Goal: Book appointment/travel/reservation

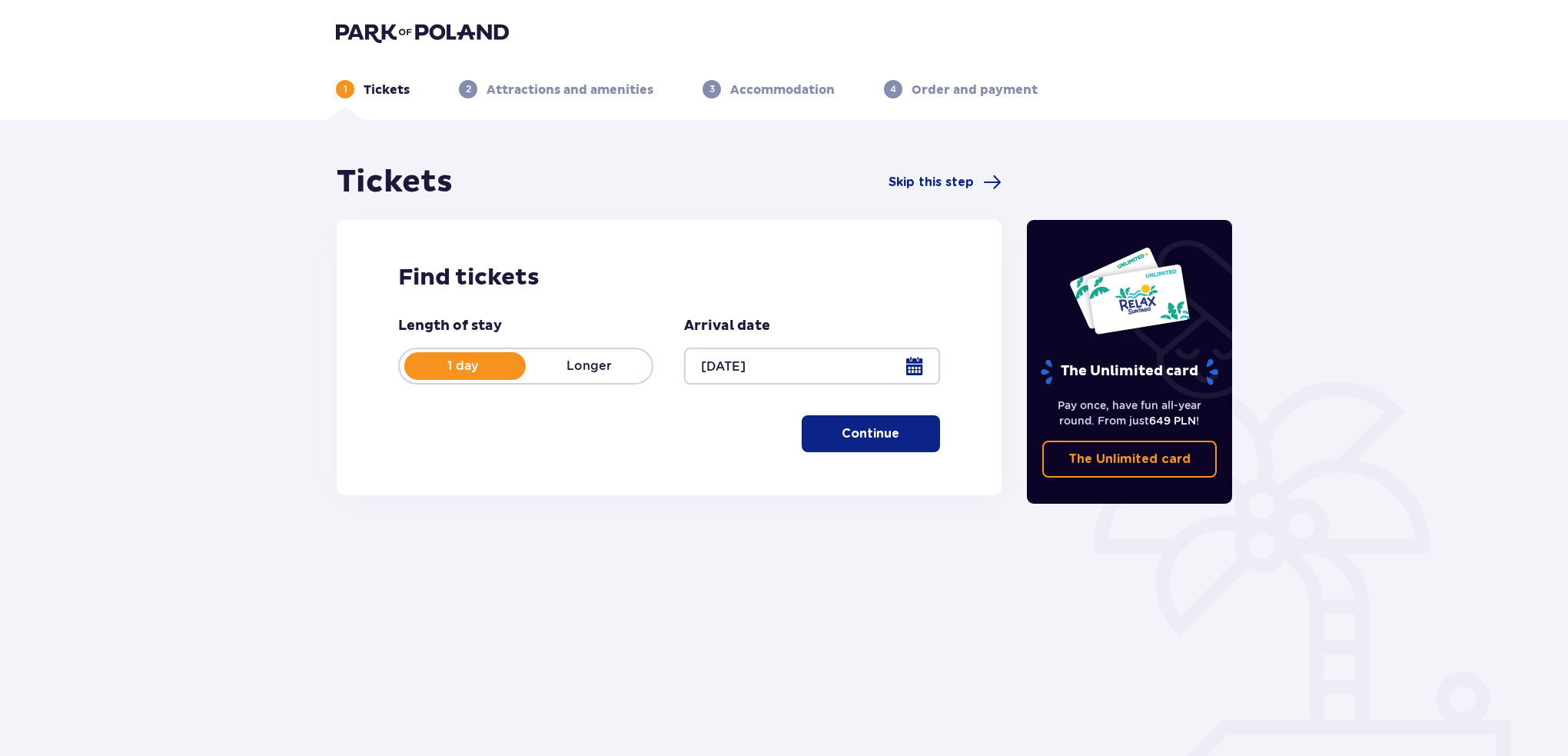
scroll to position [56, 0]
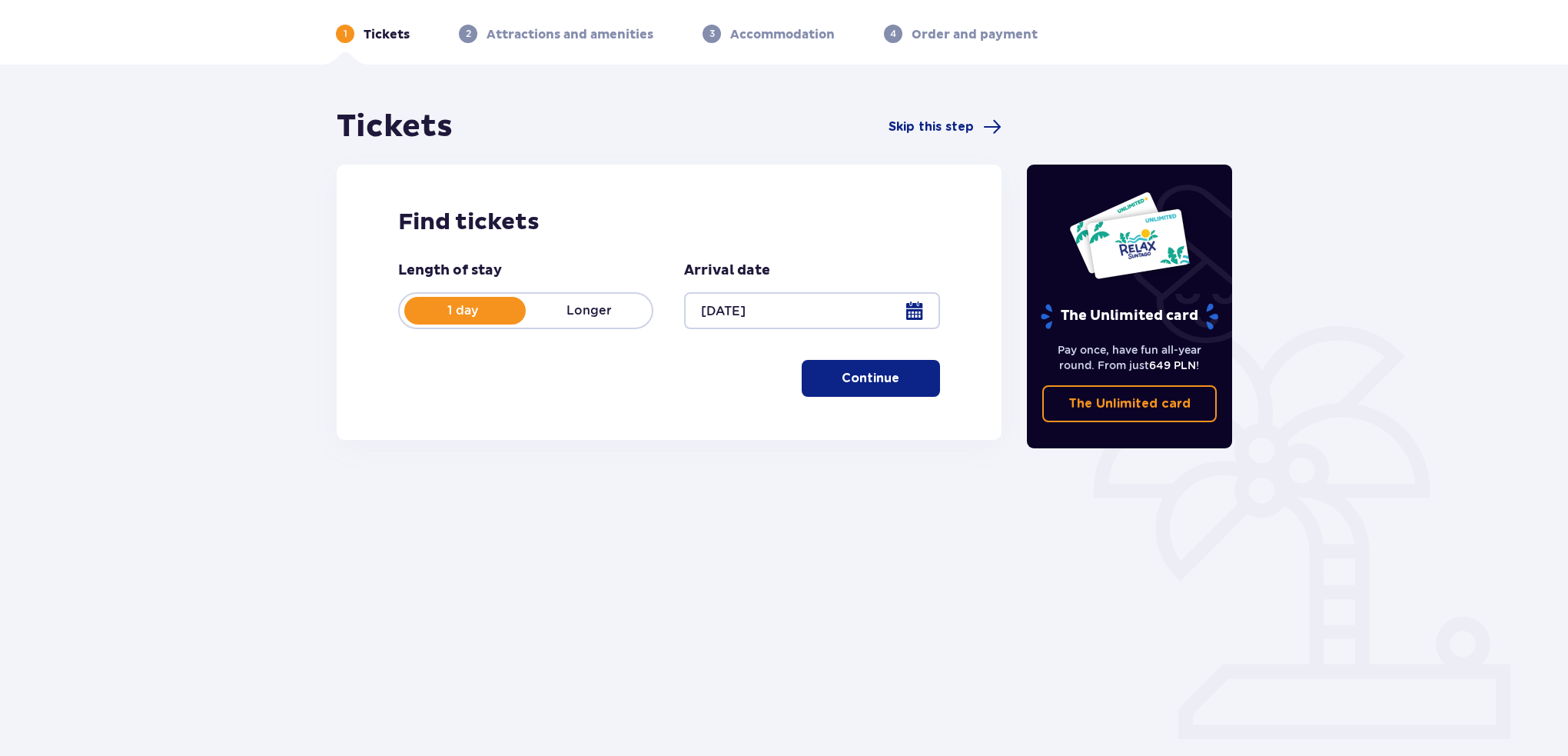
click at [896, 375] on span "button" at bounding box center [902, 378] width 19 height 19
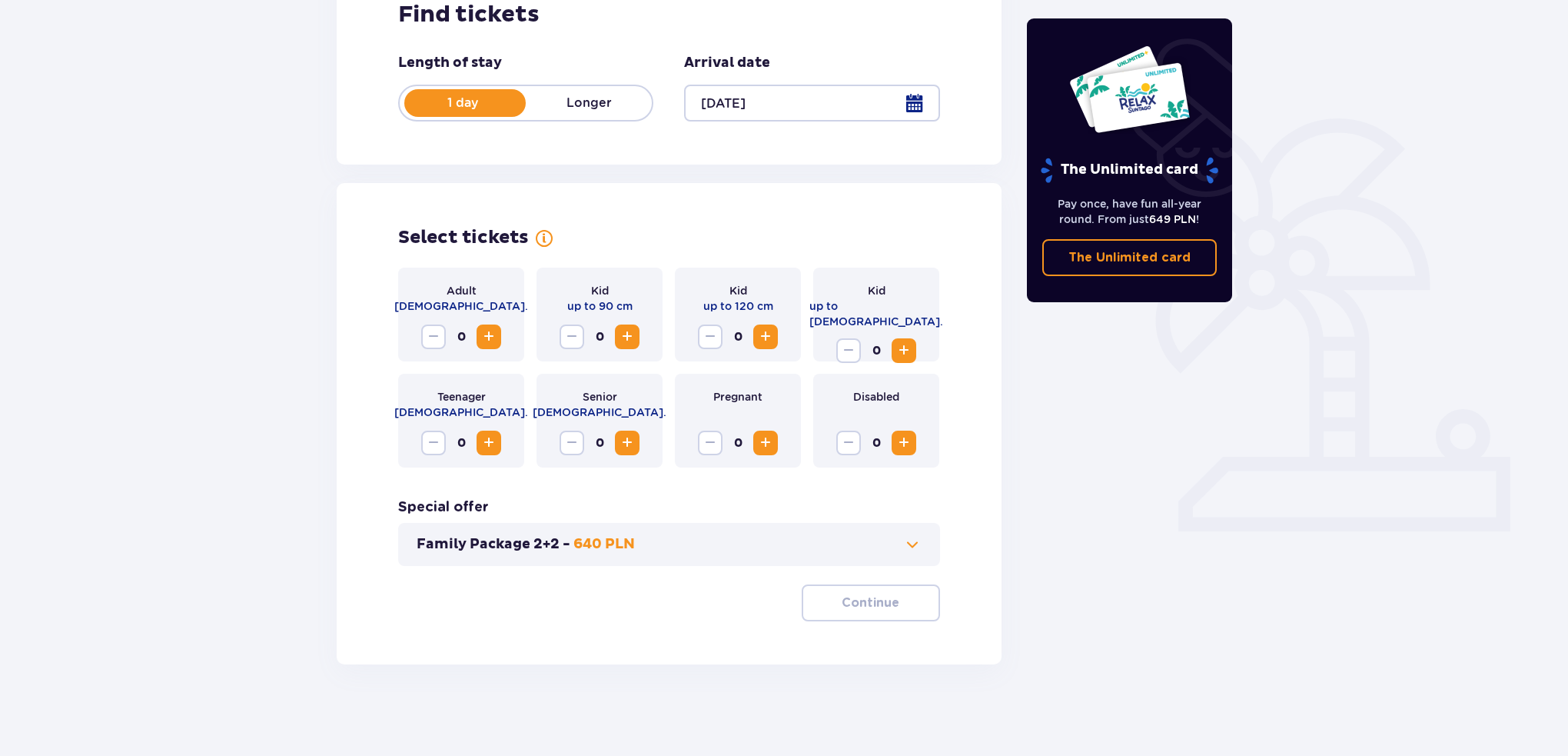
scroll to position [264, 0]
click at [496, 337] on span "Increase" at bounding box center [489, 336] width 19 height 19
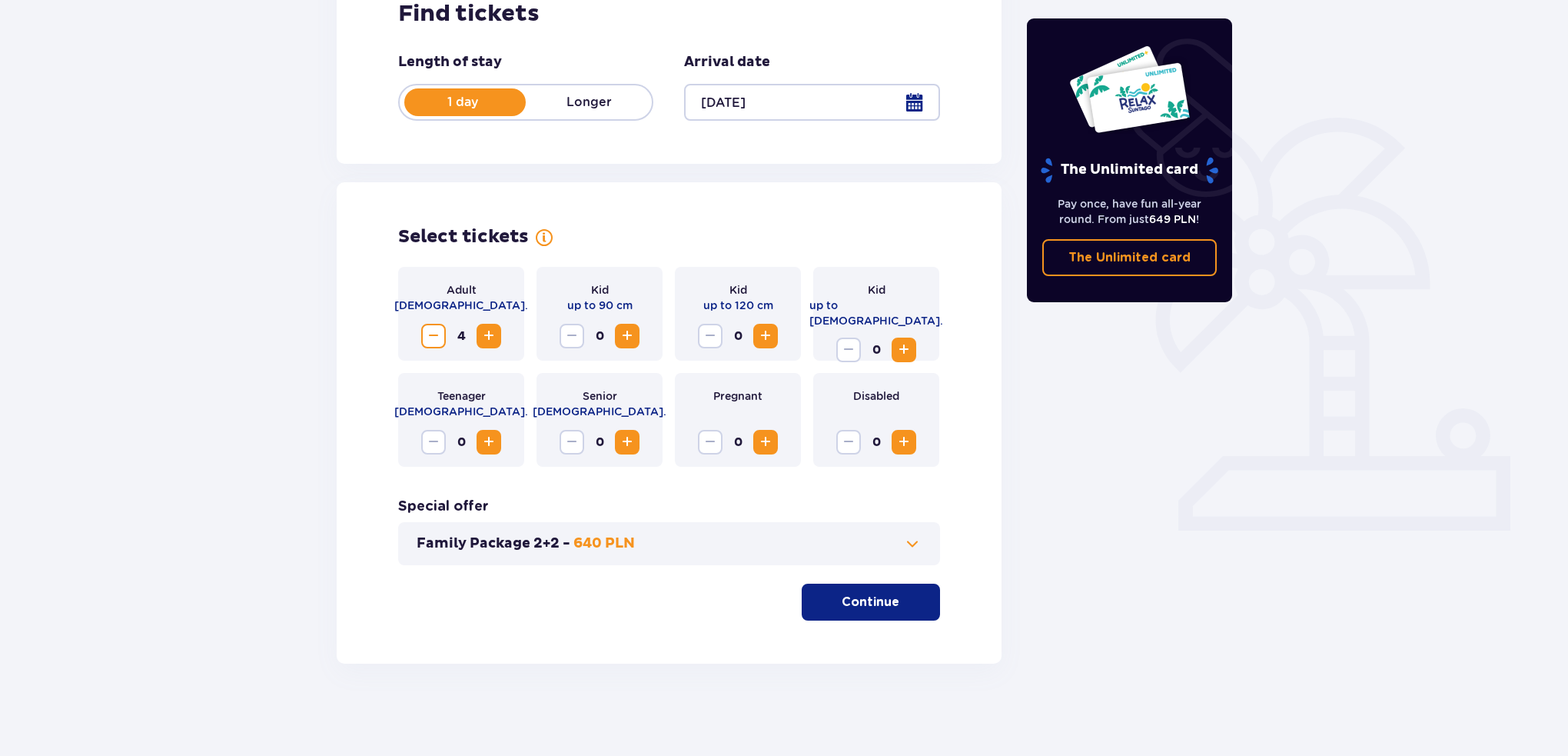
click at [496, 337] on span "Increase" at bounding box center [489, 336] width 19 height 19
click at [858, 603] on p "Continue" at bounding box center [870, 602] width 57 height 17
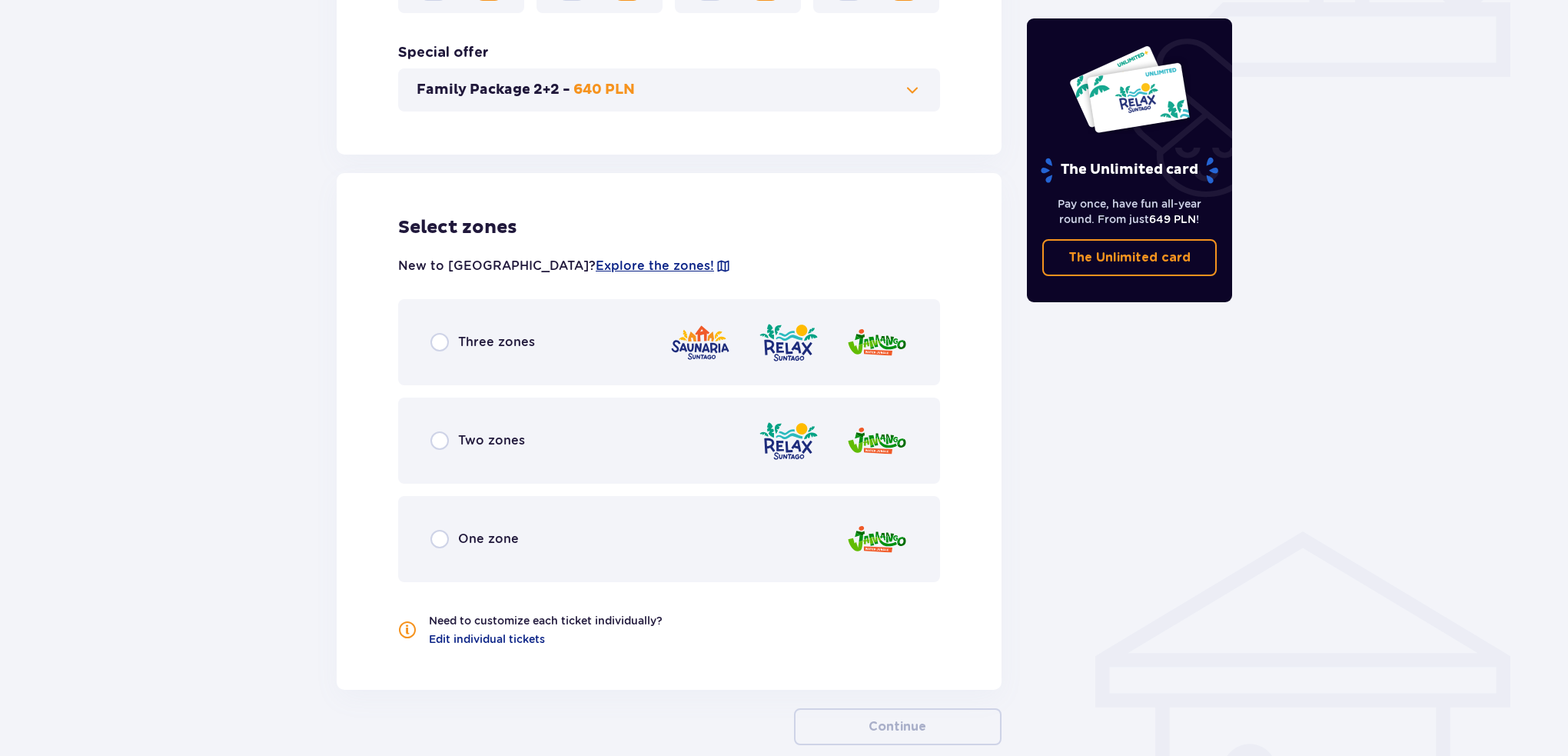
scroll to position [799, 0]
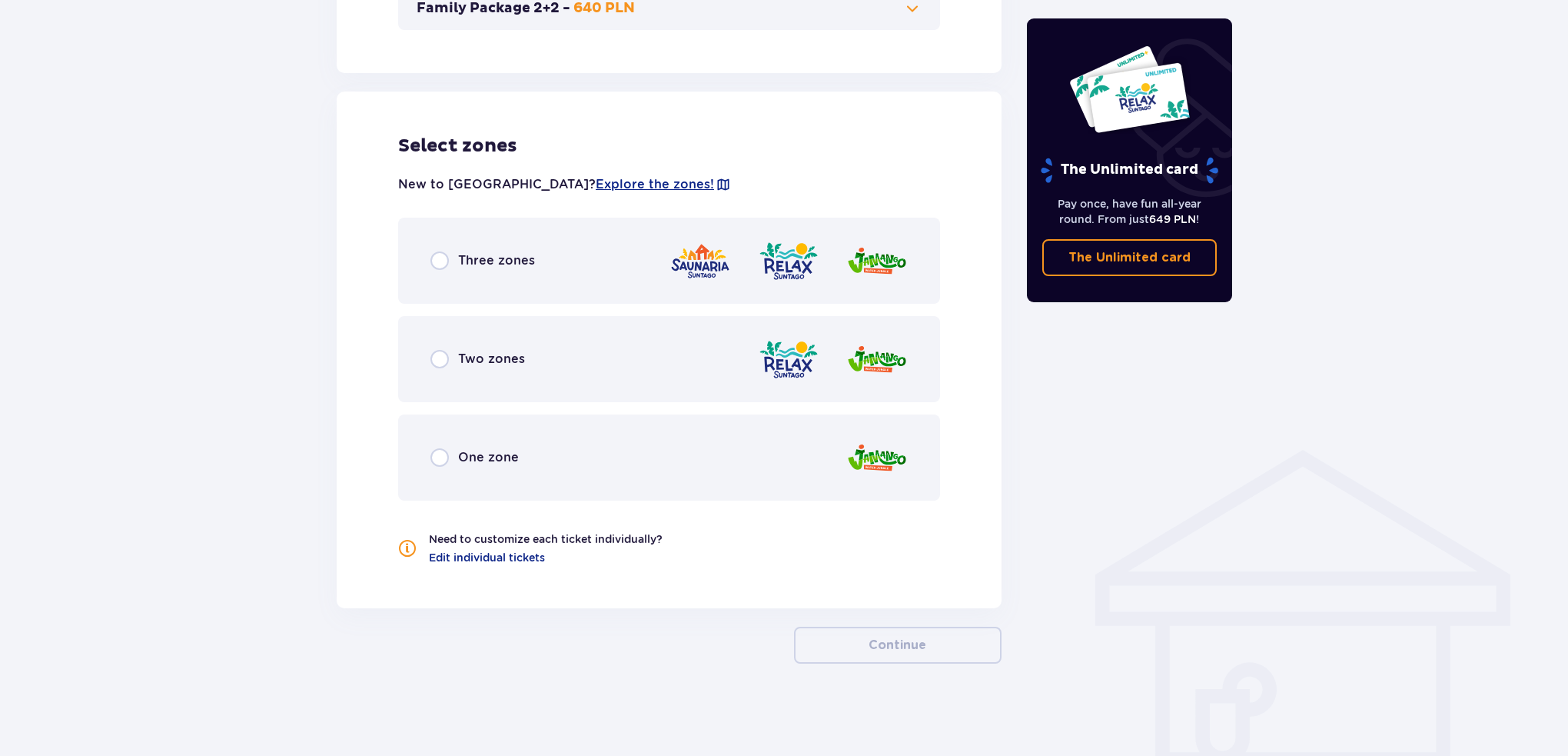
click at [542, 285] on div "Three zones" at bounding box center [669, 261] width 542 height 86
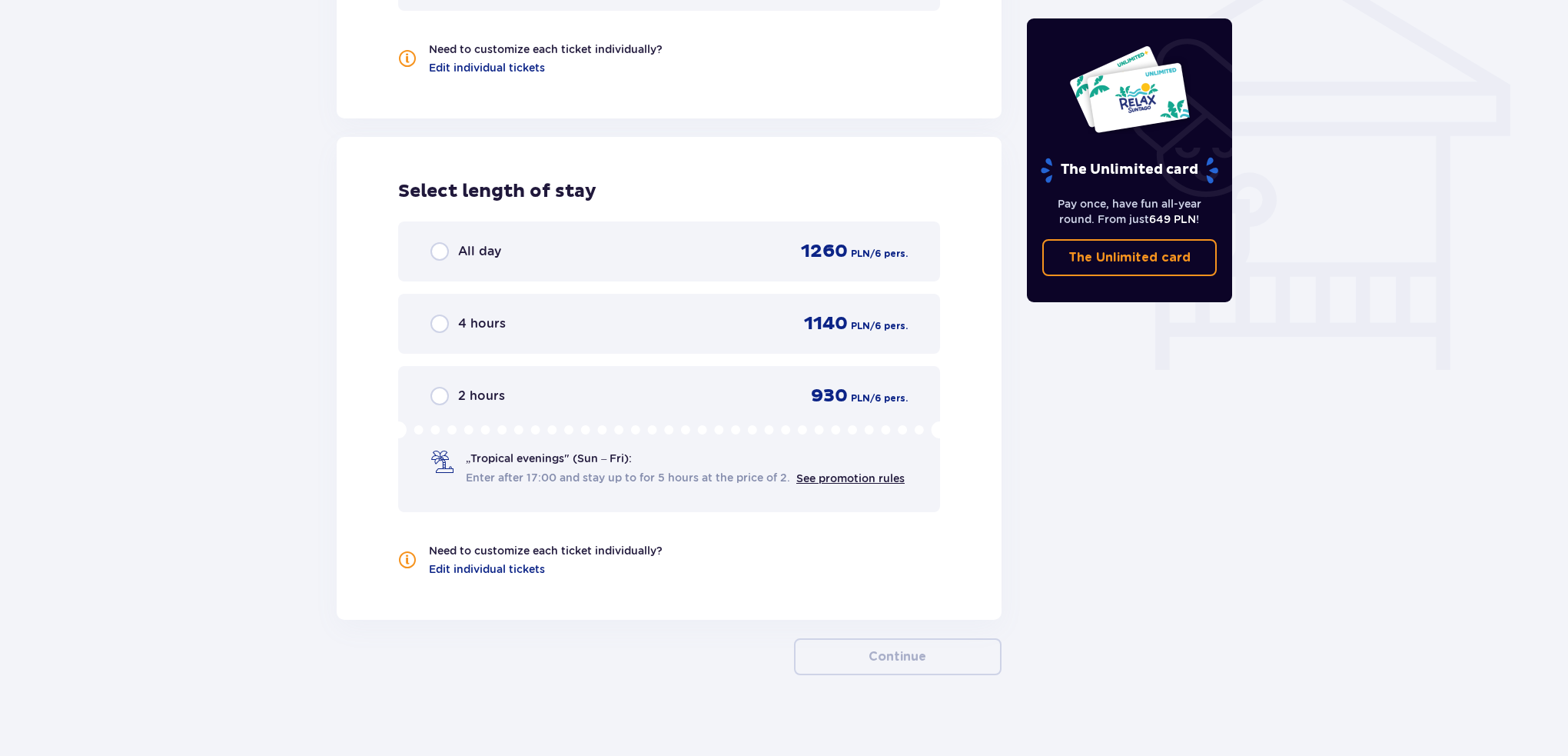
scroll to position [1299, 0]
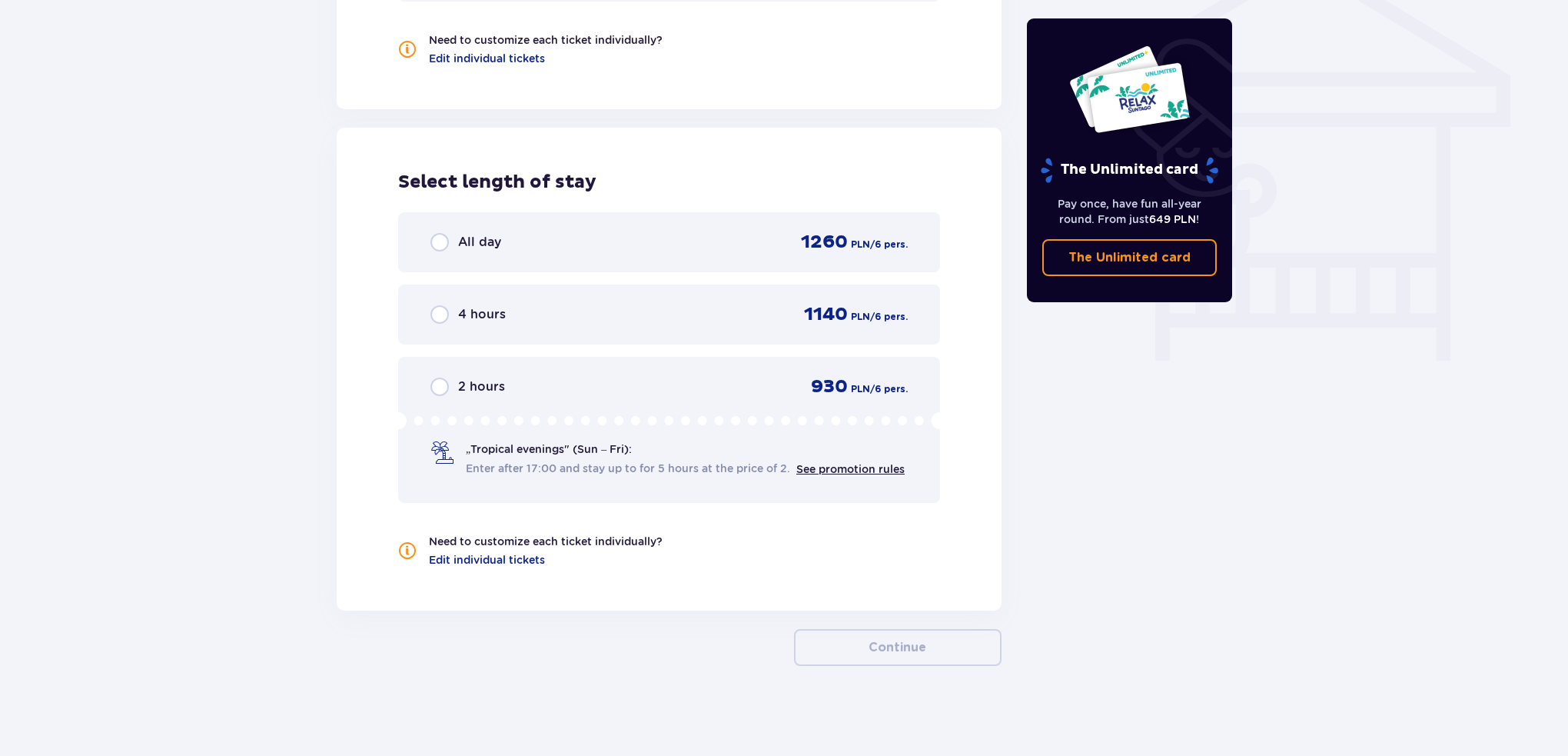
click at [555, 258] on div "All day 1260 PLN / 6 pers." at bounding box center [669, 243] width 542 height 60
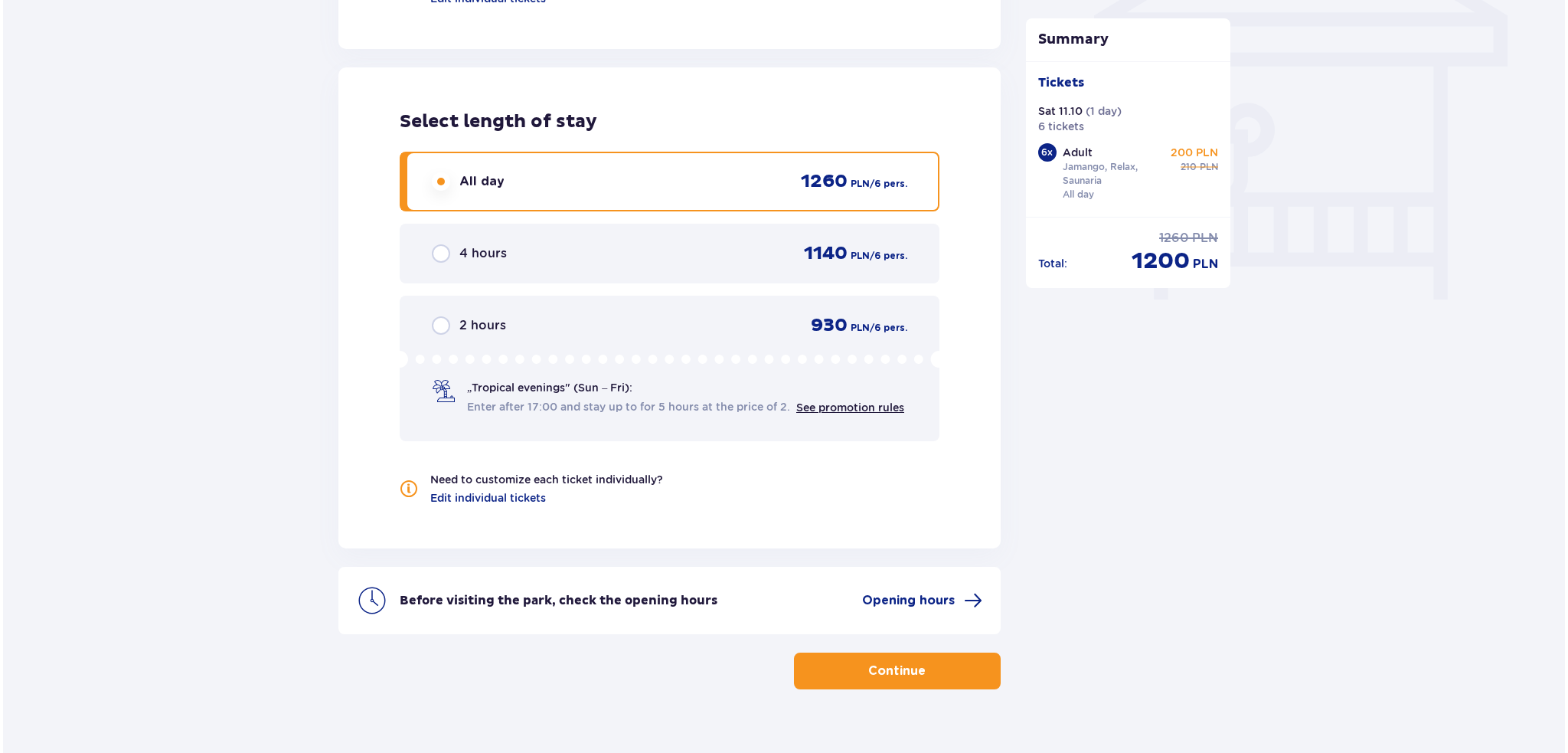
scroll to position [1379, 0]
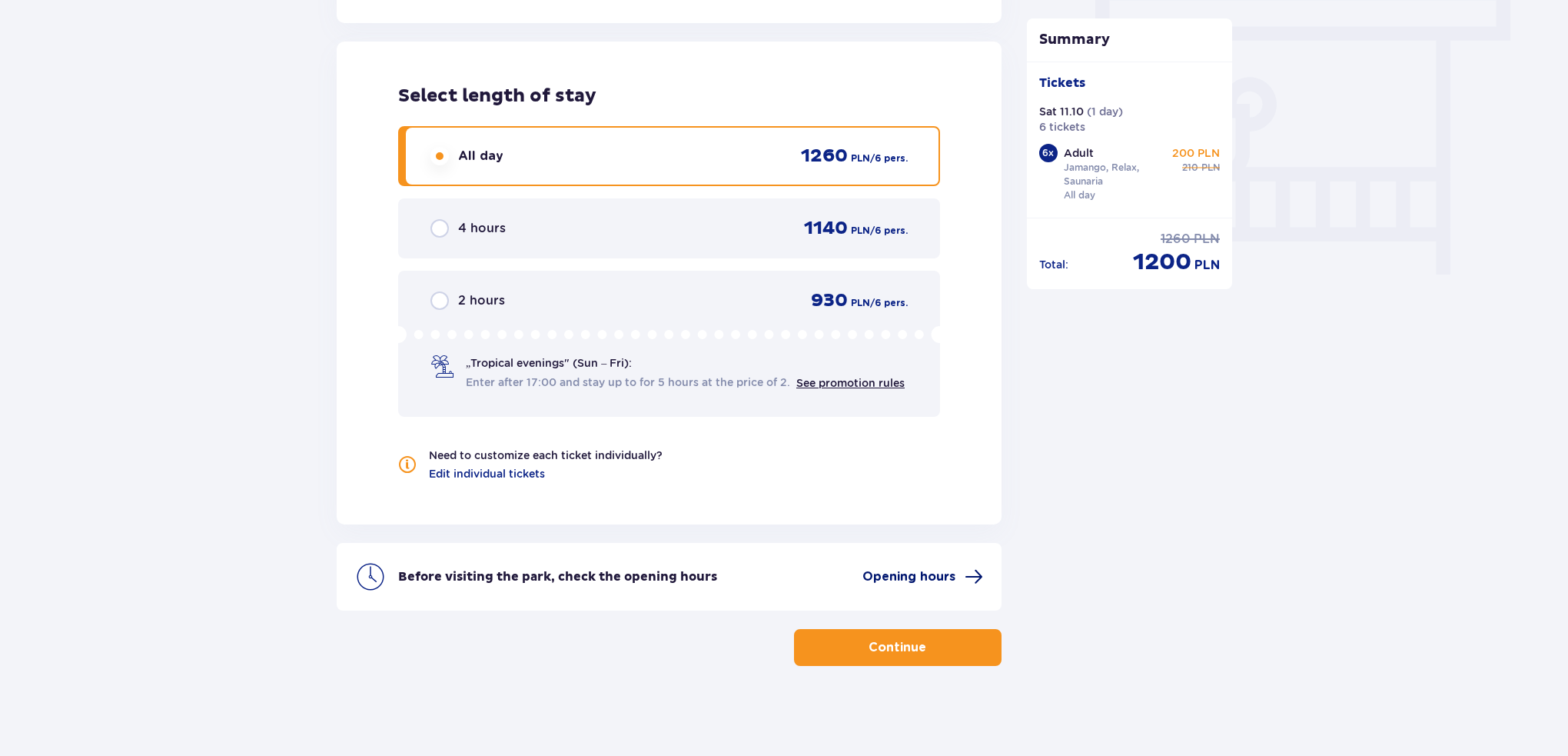
click at [920, 568] on span "Opening hours" at bounding box center [908, 576] width 93 height 17
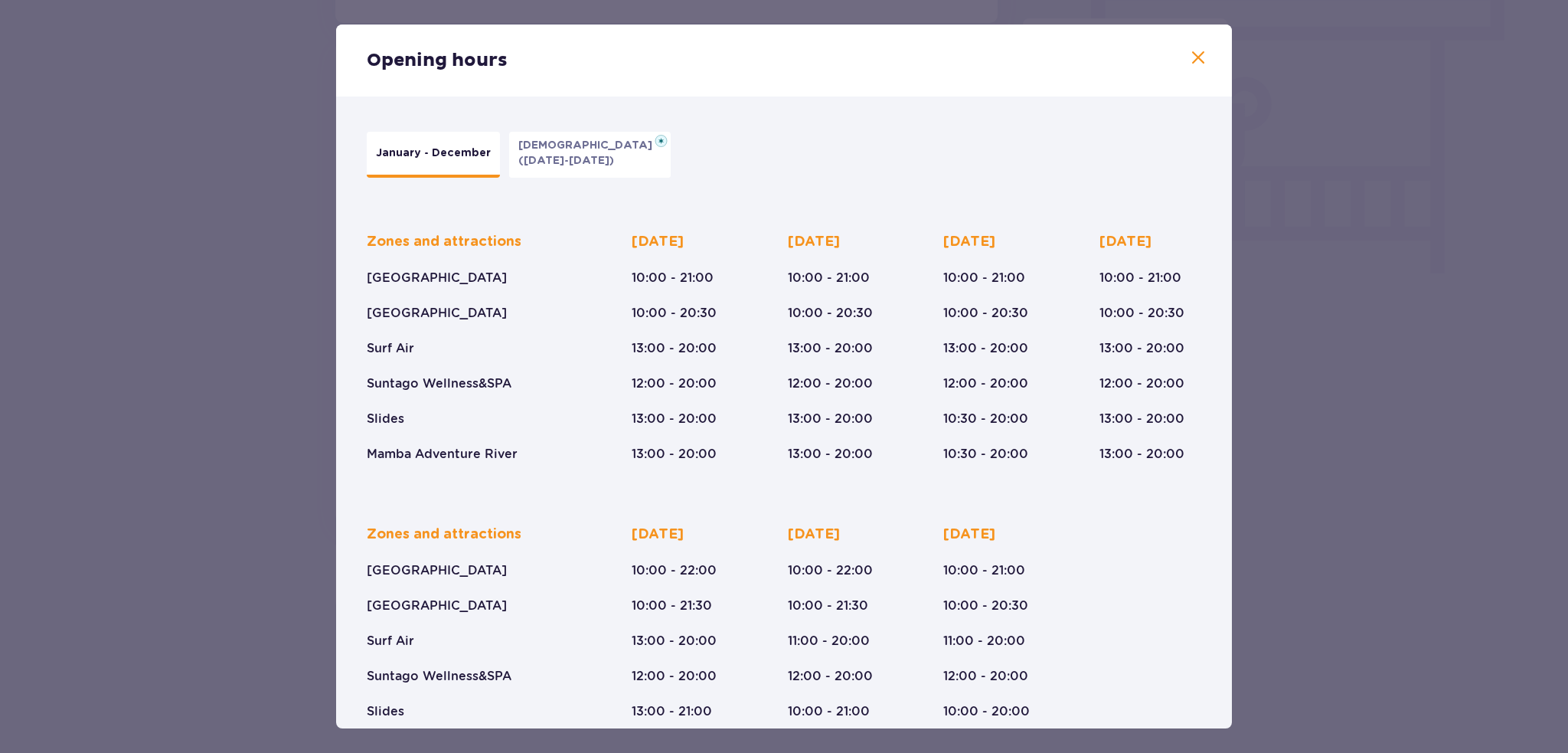
click at [496, 158] on div "January - December Epiphany (Jan 5-6, 2026)" at bounding box center [519, 155] width 304 height 46
click at [518, 151] on p "Epiphany" at bounding box center [589, 145] width 143 height 15
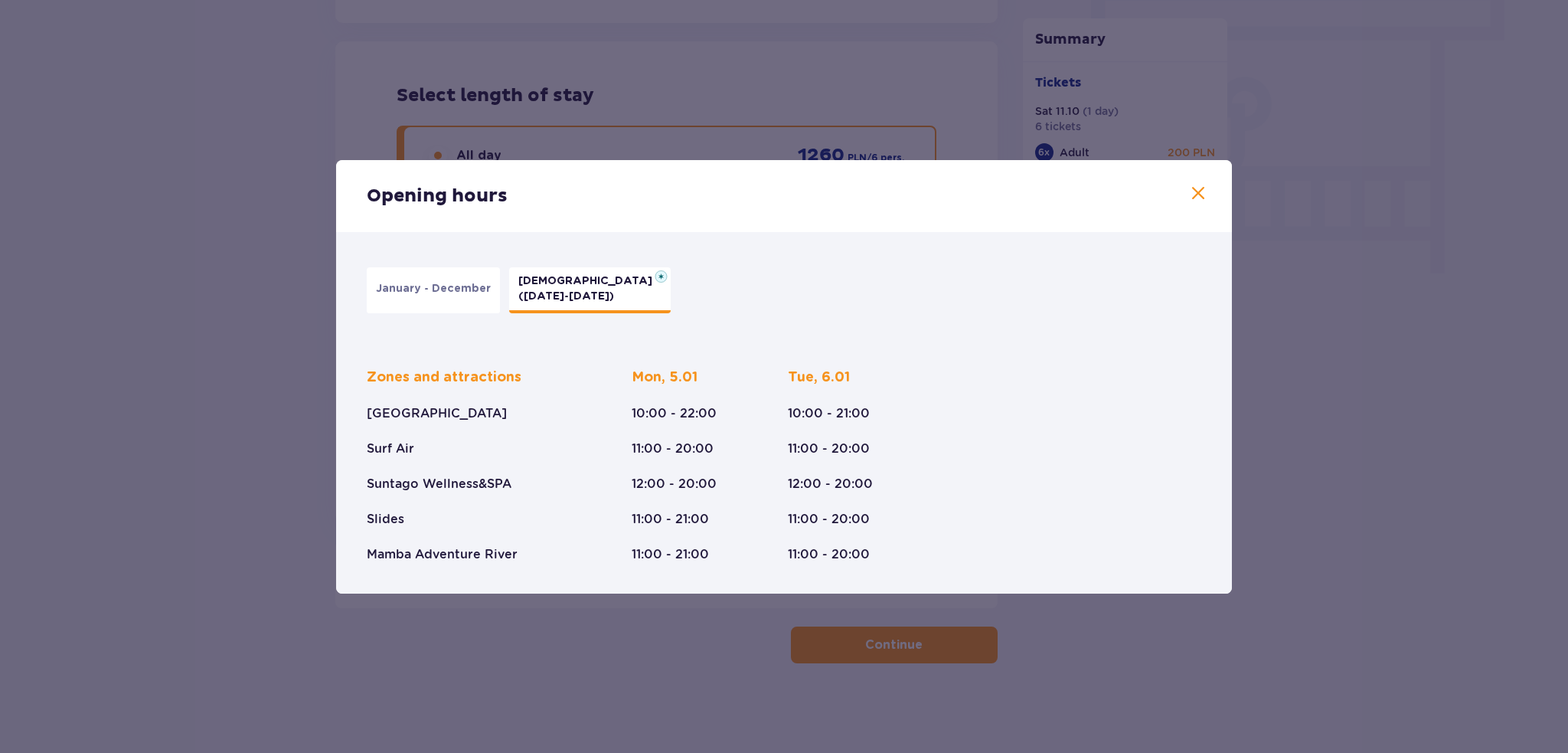
click at [431, 287] on p "January - December" at bounding box center [433, 288] width 115 height 15
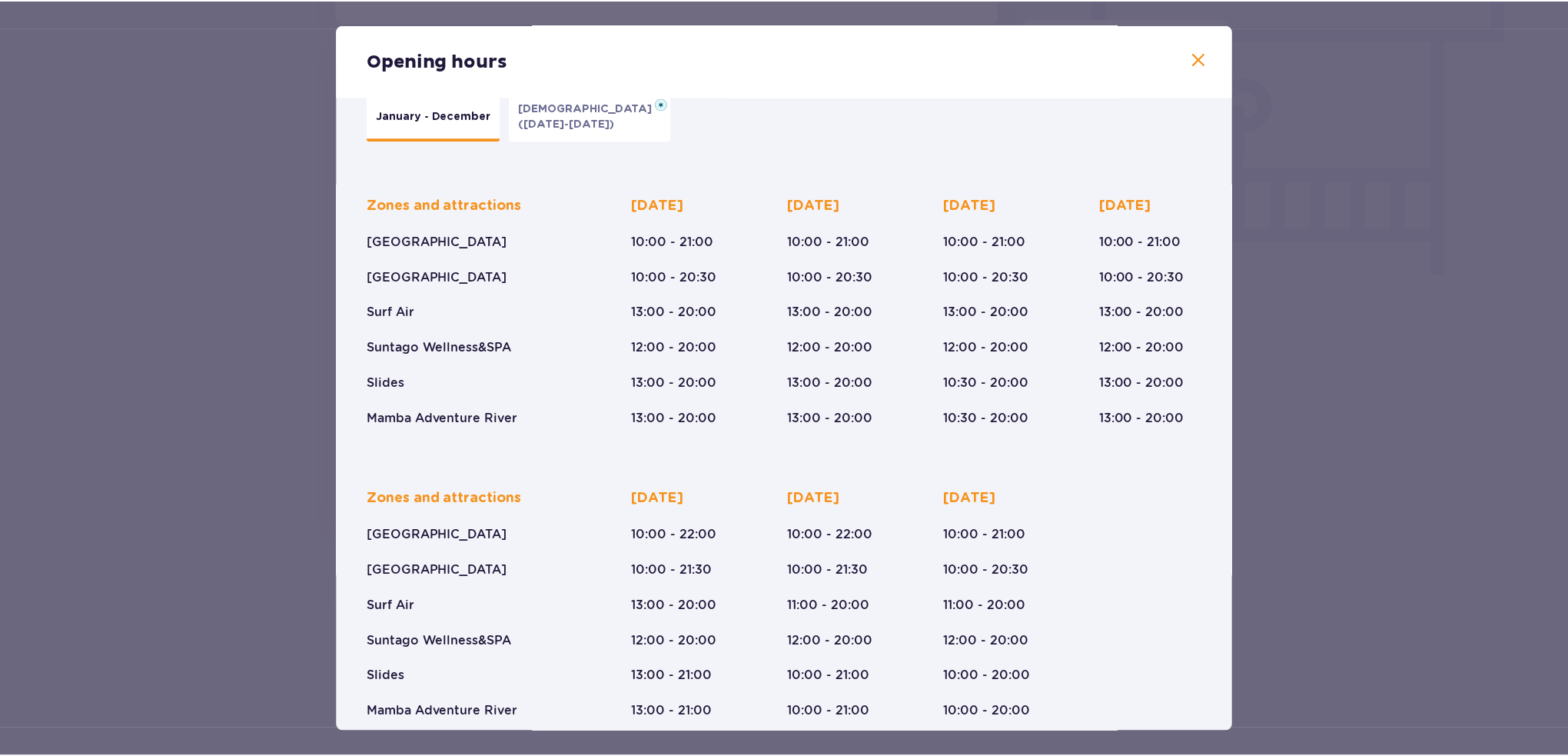
scroll to position [57, 0]
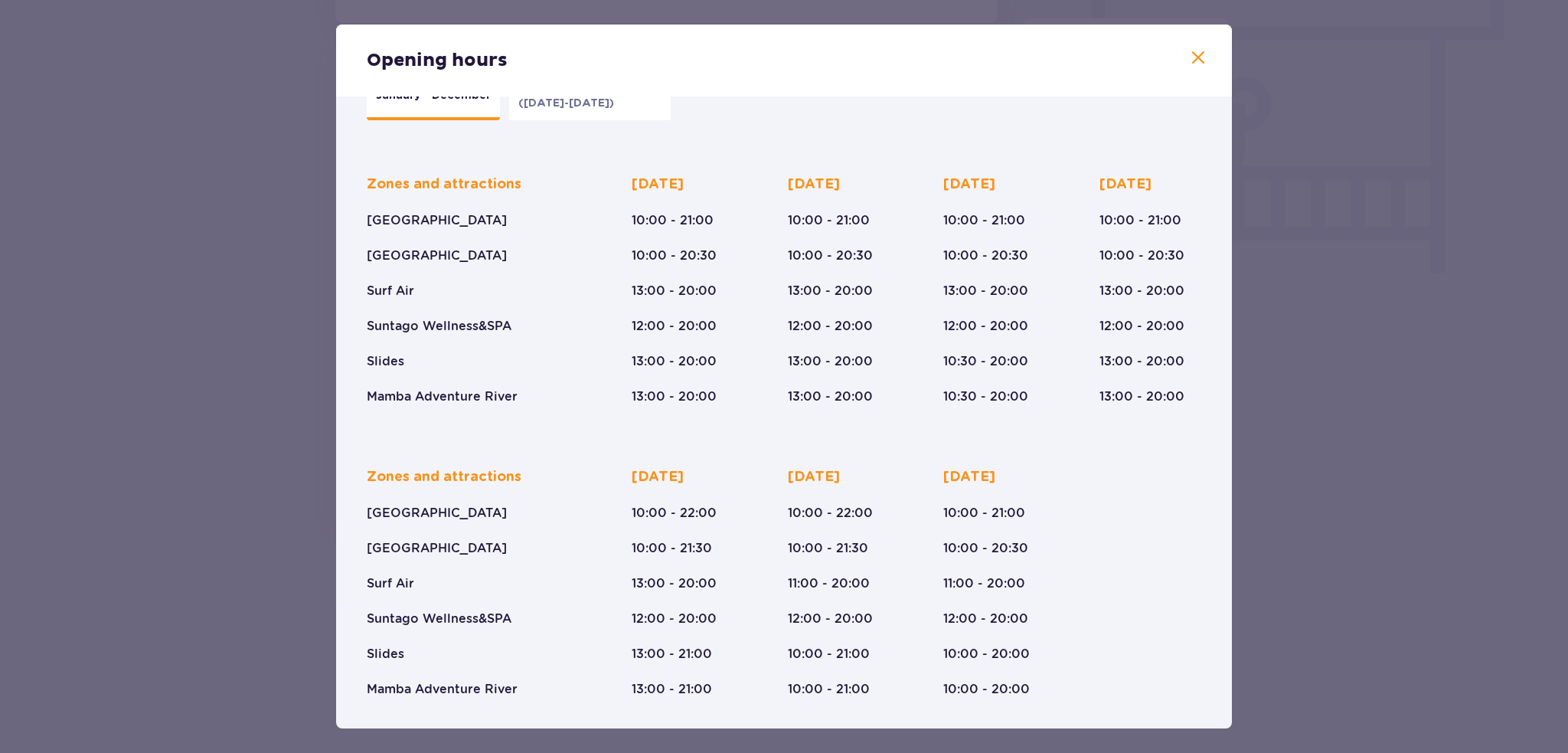
click at [1191, 59] on span at bounding box center [1198, 58] width 18 height 18
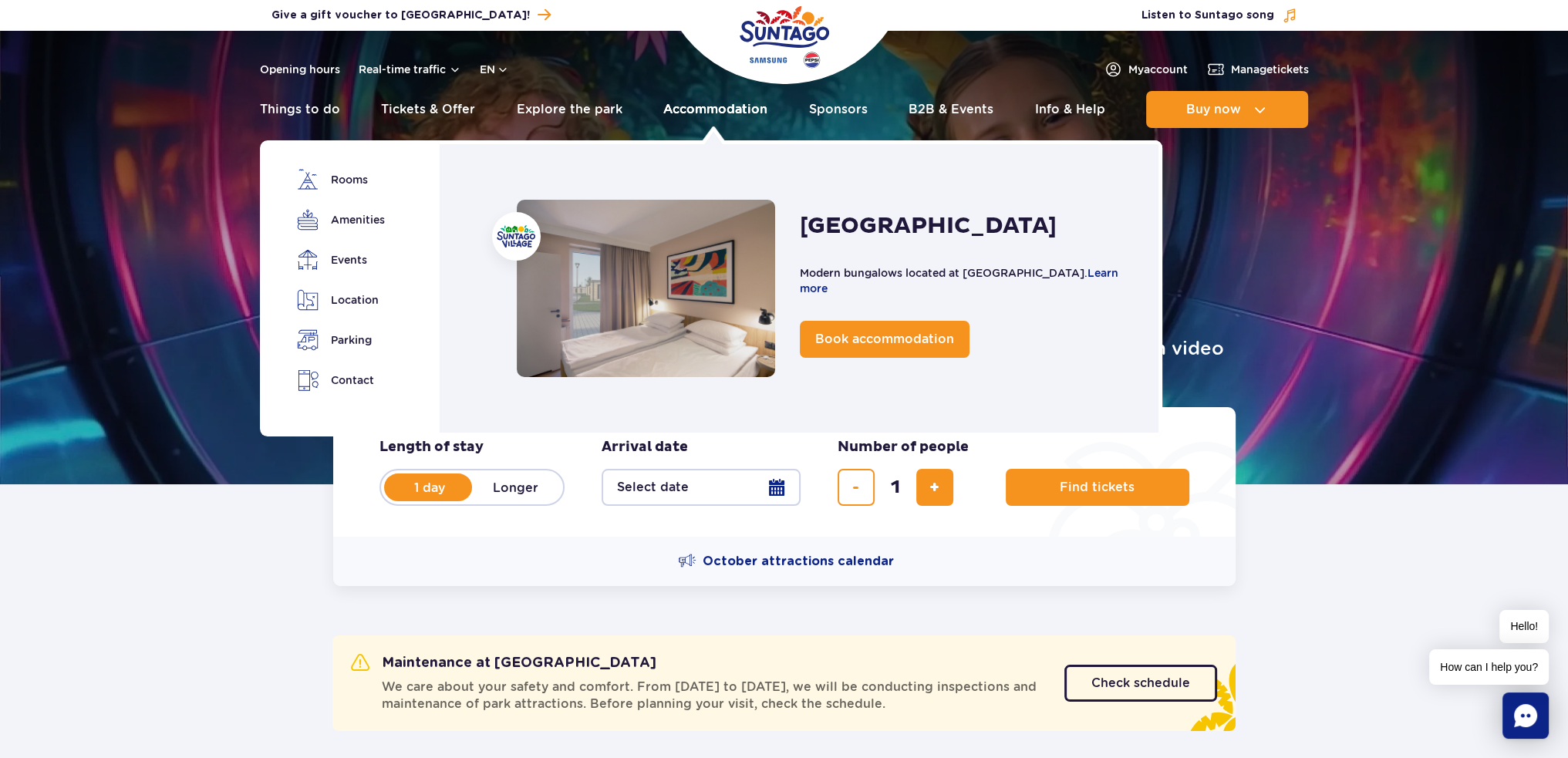
click at [735, 117] on link "Accommodation" at bounding box center [716, 110] width 104 height 37
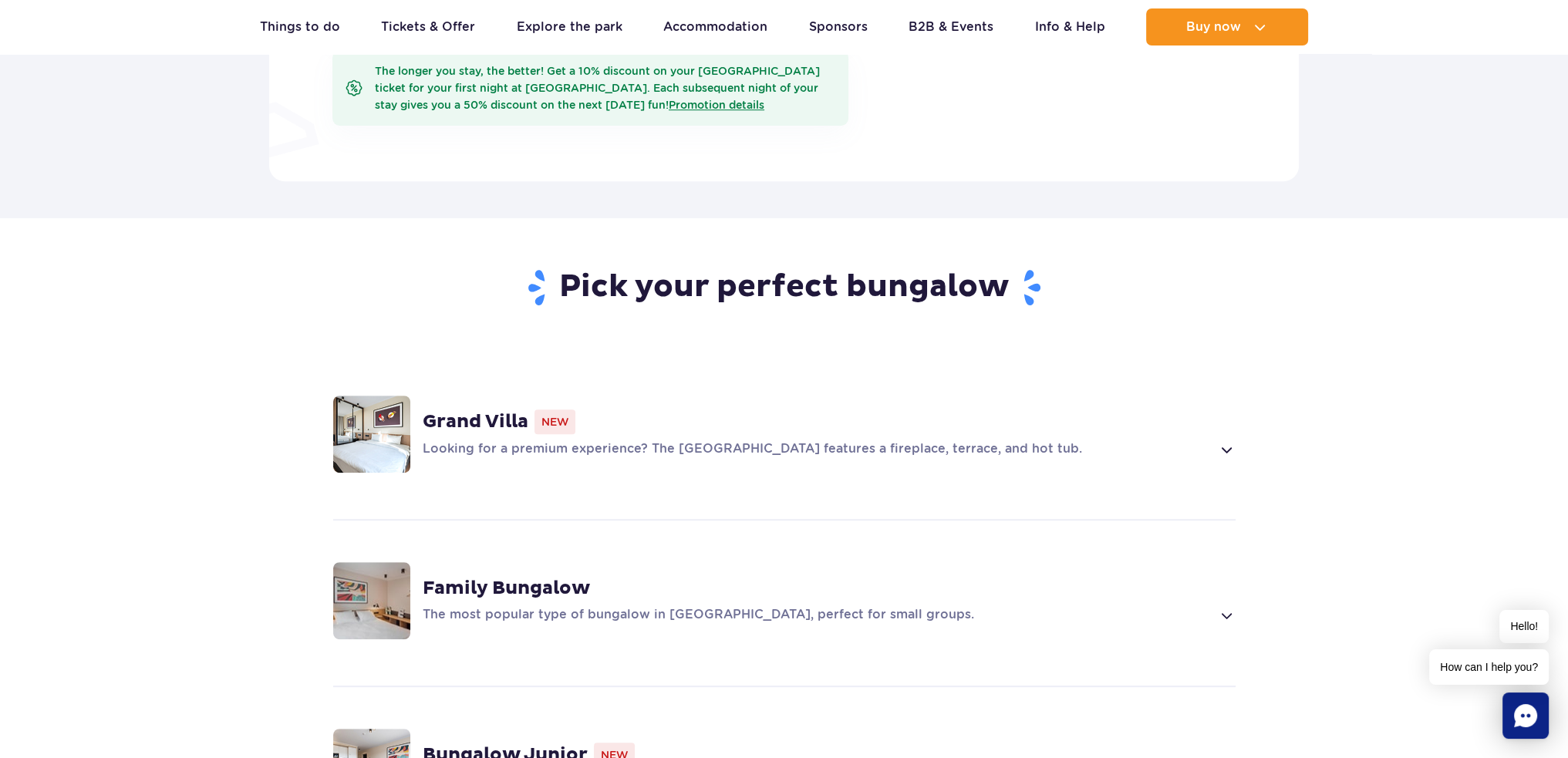
scroll to position [1079, 0]
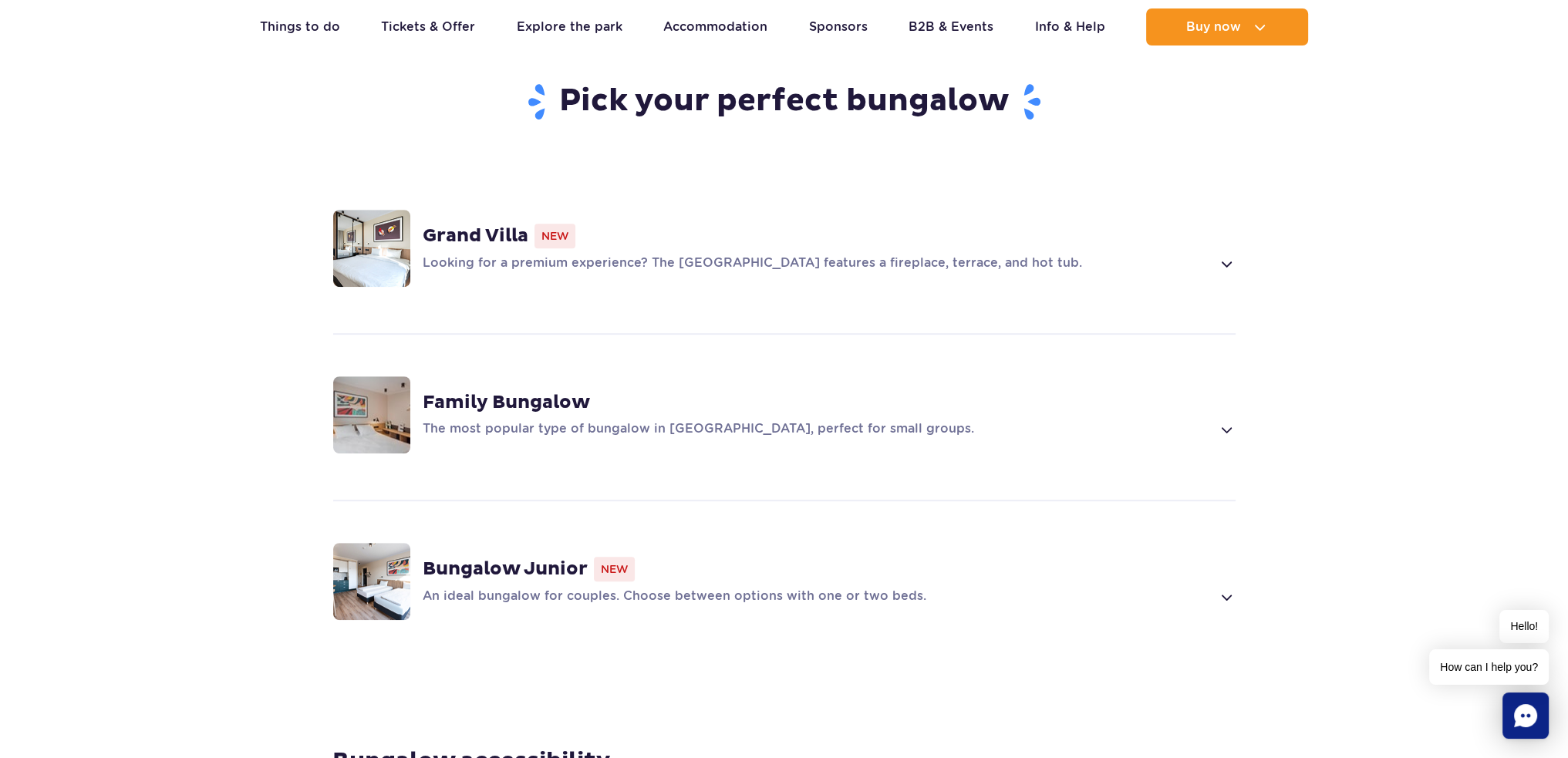
click at [620, 420] on p "The most popular type of bungalow in [GEOGRAPHIC_DATA], perfect for small group…" at bounding box center [818, 429] width 789 height 19
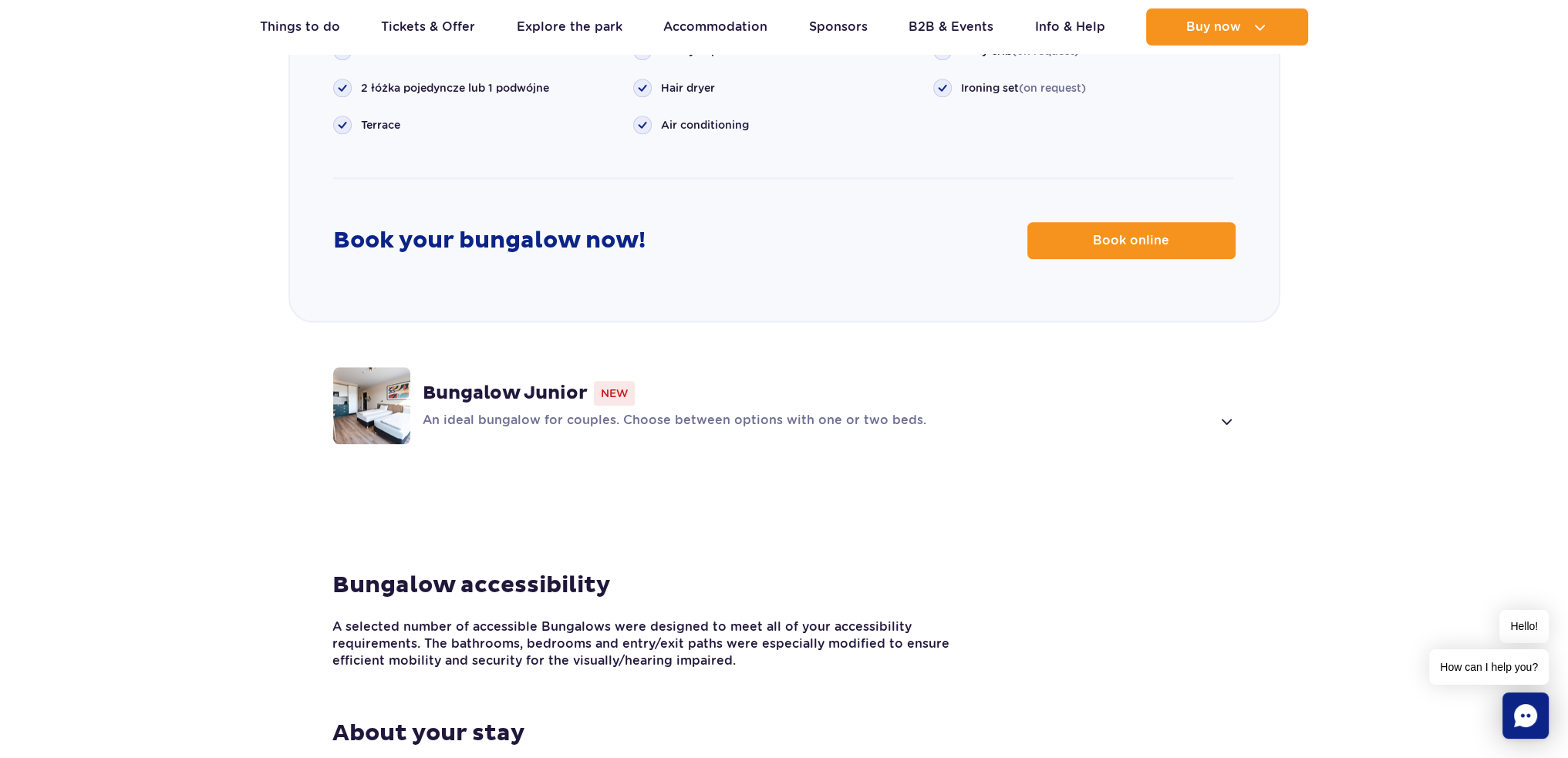
scroll to position [2088, 0]
click at [1208, 220] on link "Book online" at bounding box center [1131, 239] width 208 height 37
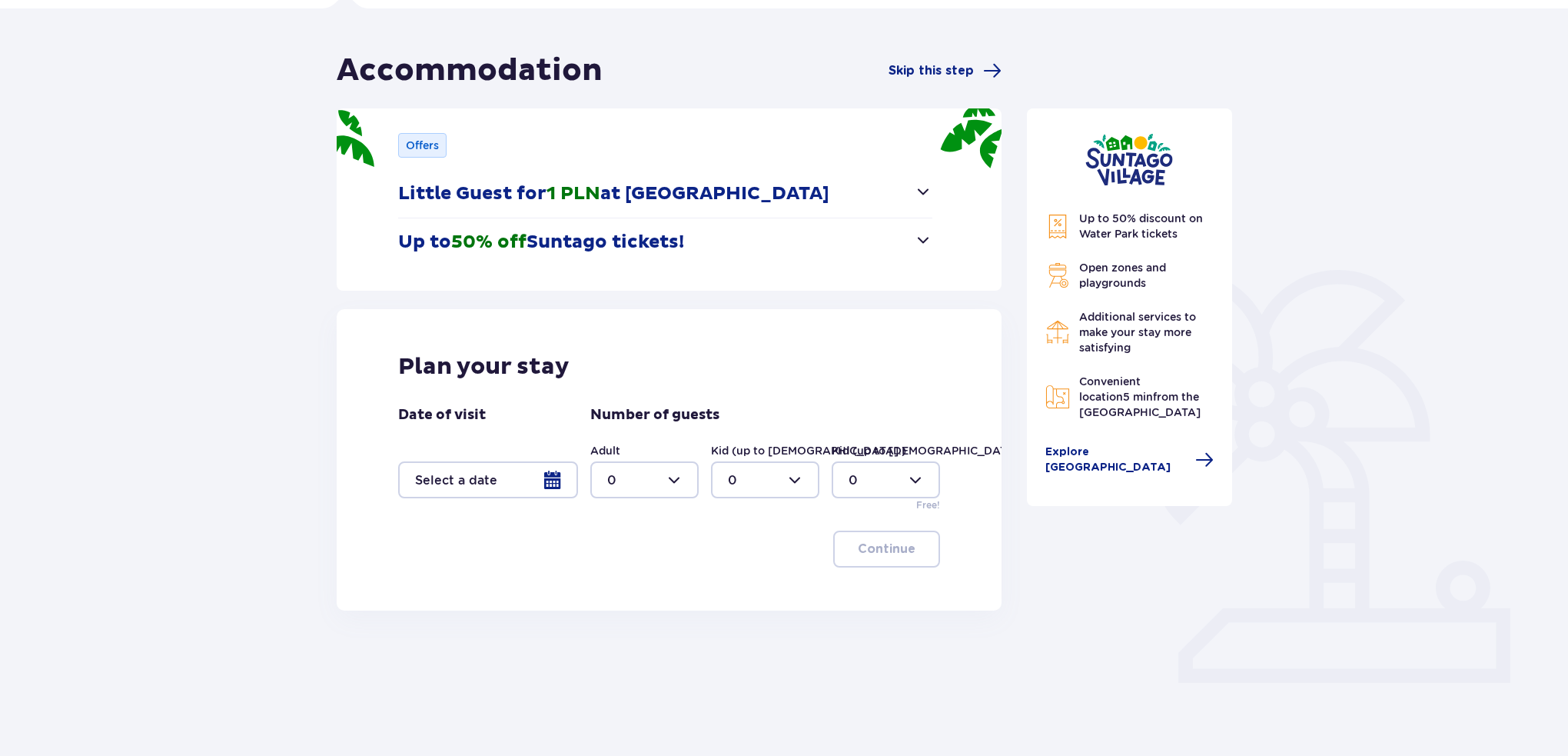
scroll to position [129, 0]
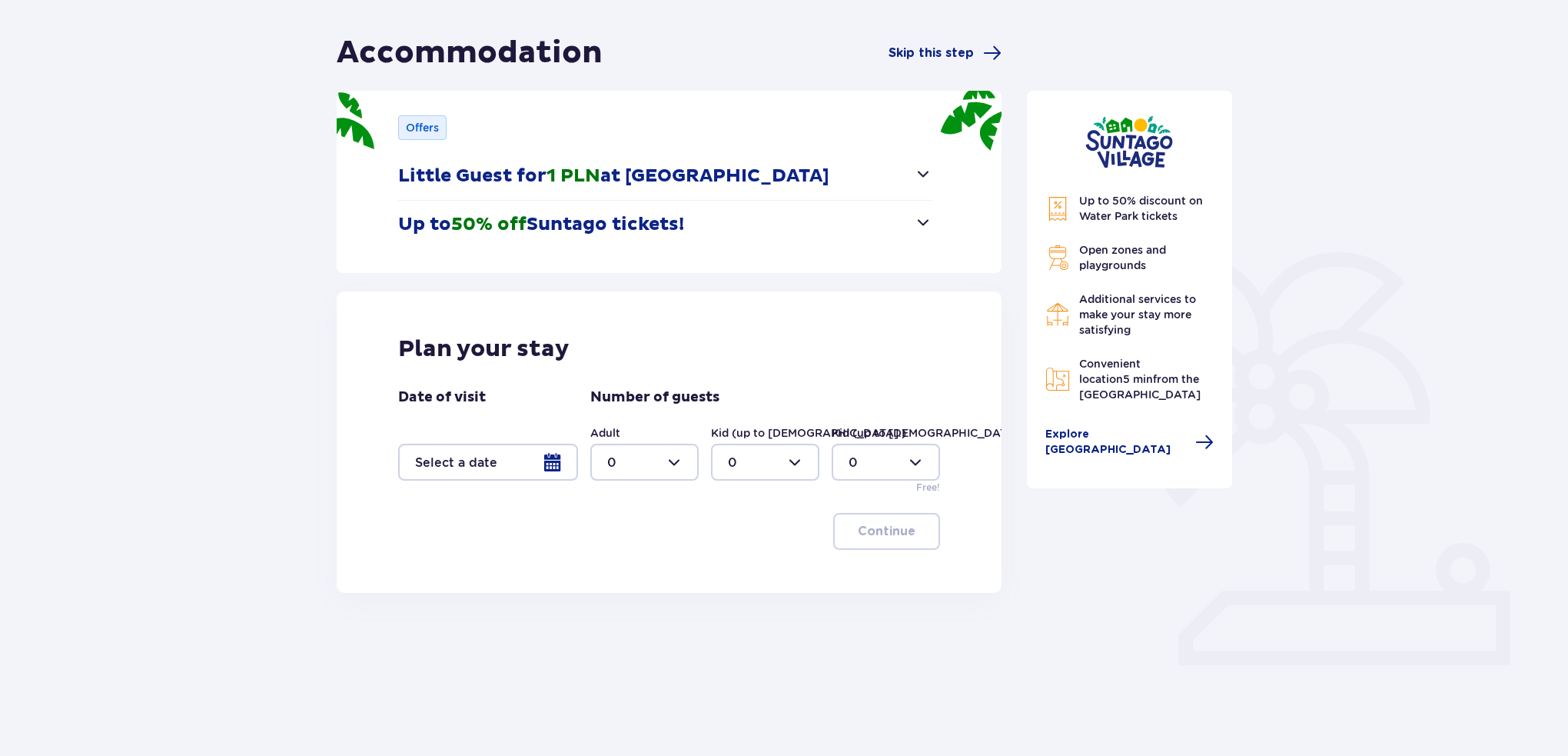
click at [537, 466] on div at bounding box center [489, 462] width 180 height 37
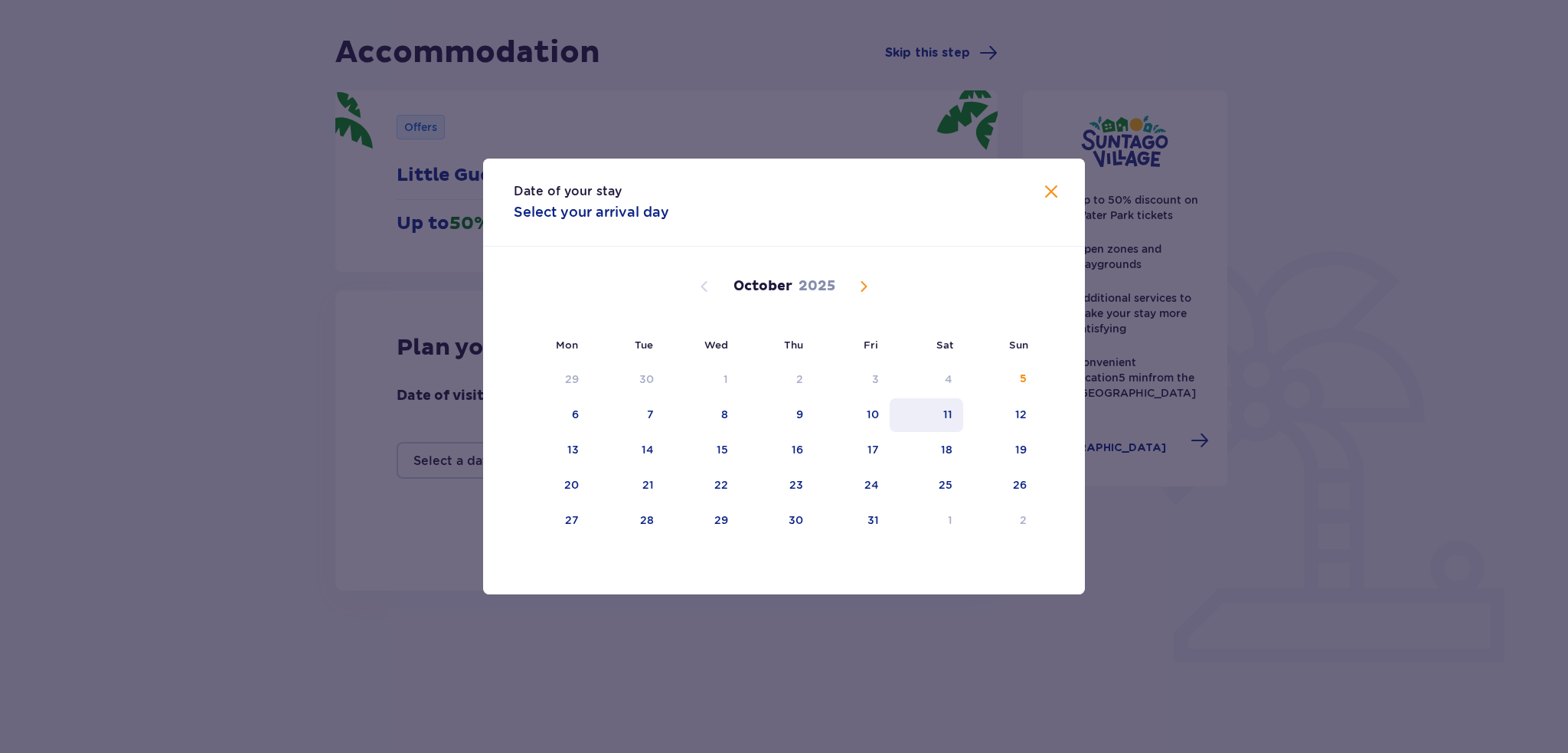
click at [902, 410] on div "11" at bounding box center [927, 415] width 75 height 33
click at [879, 416] on div "10" at bounding box center [873, 414] width 12 height 15
drag, startPoint x: 994, startPoint y: 412, endPoint x: 1012, endPoint y: 439, distance: 32.4
click at [994, 412] on div "12" at bounding box center [1001, 415] width 75 height 33
type input "10.10.25 - 12.10.25"
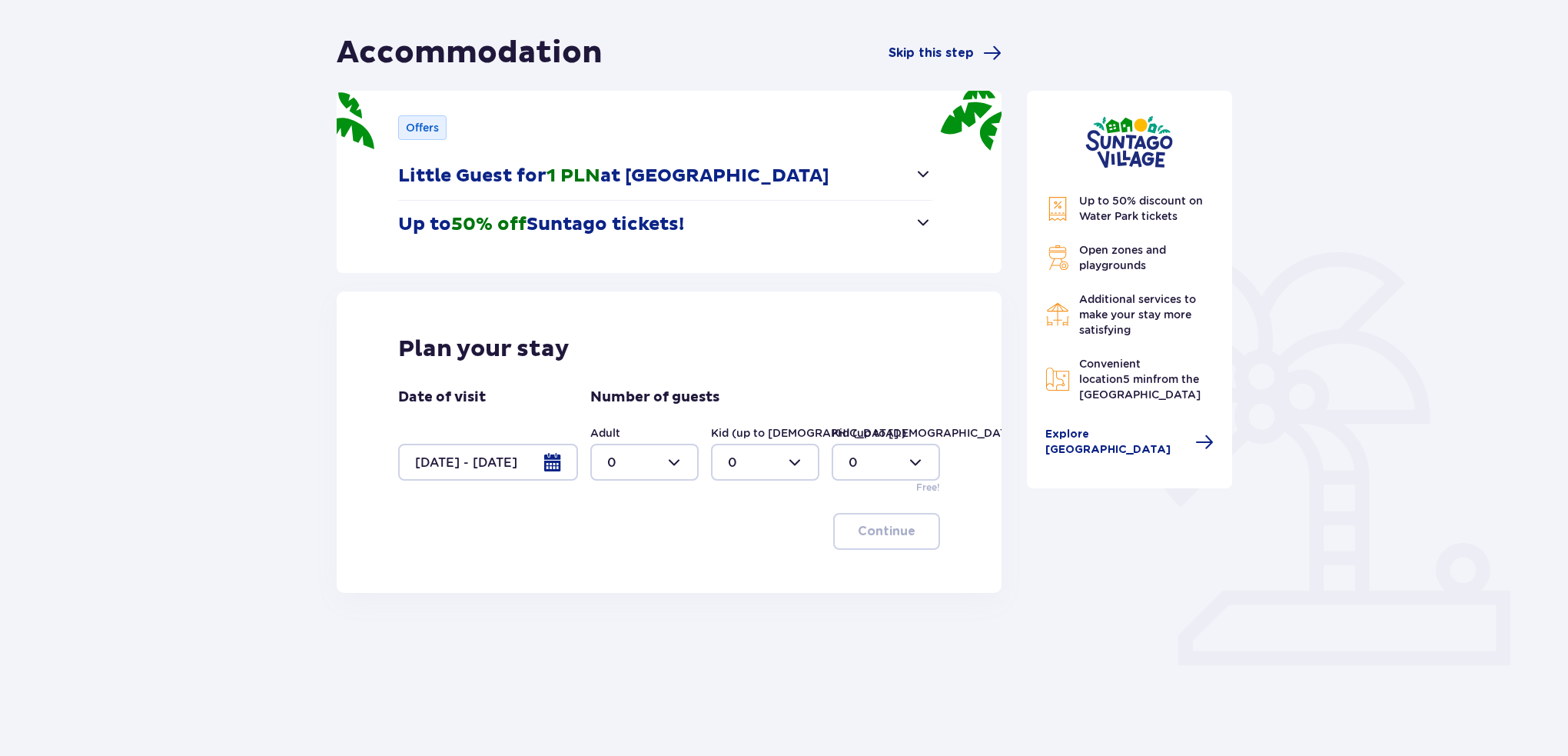
click at [687, 468] on div at bounding box center [645, 462] width 108 height 37
click at [627, 543] on div "6" at bounding box center [645, 549] width 75 height 17
type input "6"
click at [911, 535] on span "button" at bounding box center [918, 531] width 19 height 19
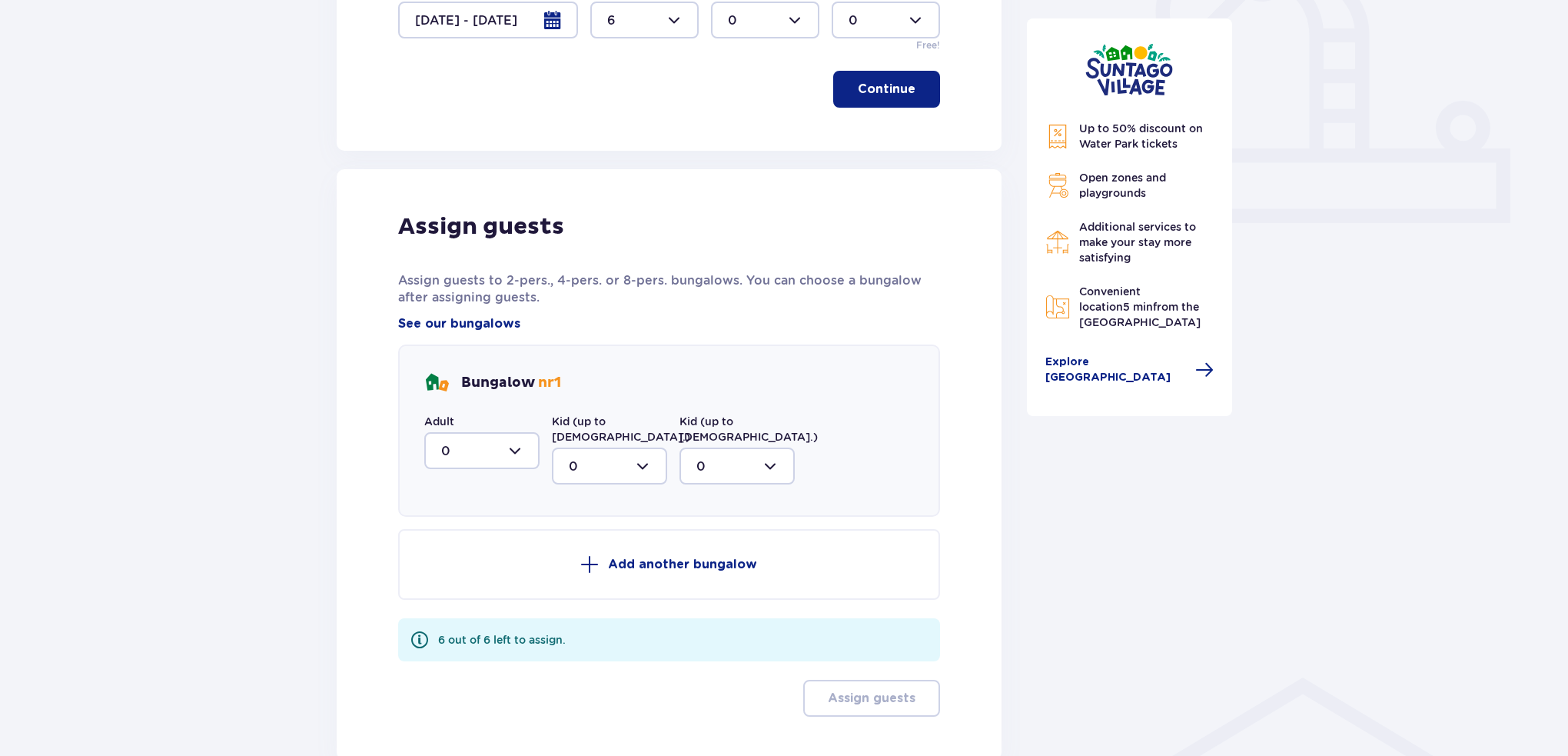
scroll to position [650, 0]
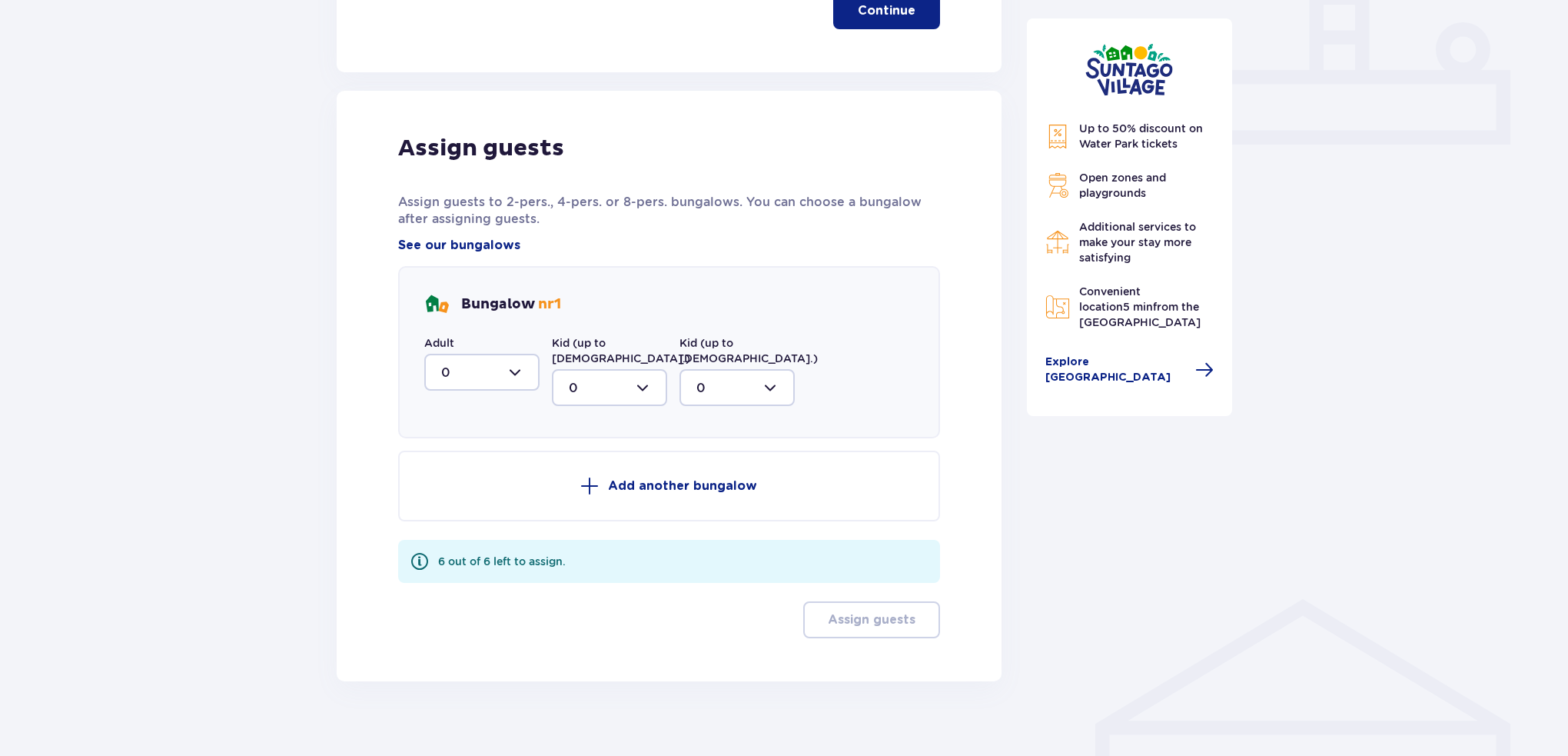
click at [531, 371] on div at bounding box center [482, 372] width 116 height 37
click at [467, 483] on div "2" at bounding box center [482, 483] width 81 height 17
type input "2"
click at [579, 475] on button "Add another bungalow" at bounding box center [669, 486] width 542 height 71
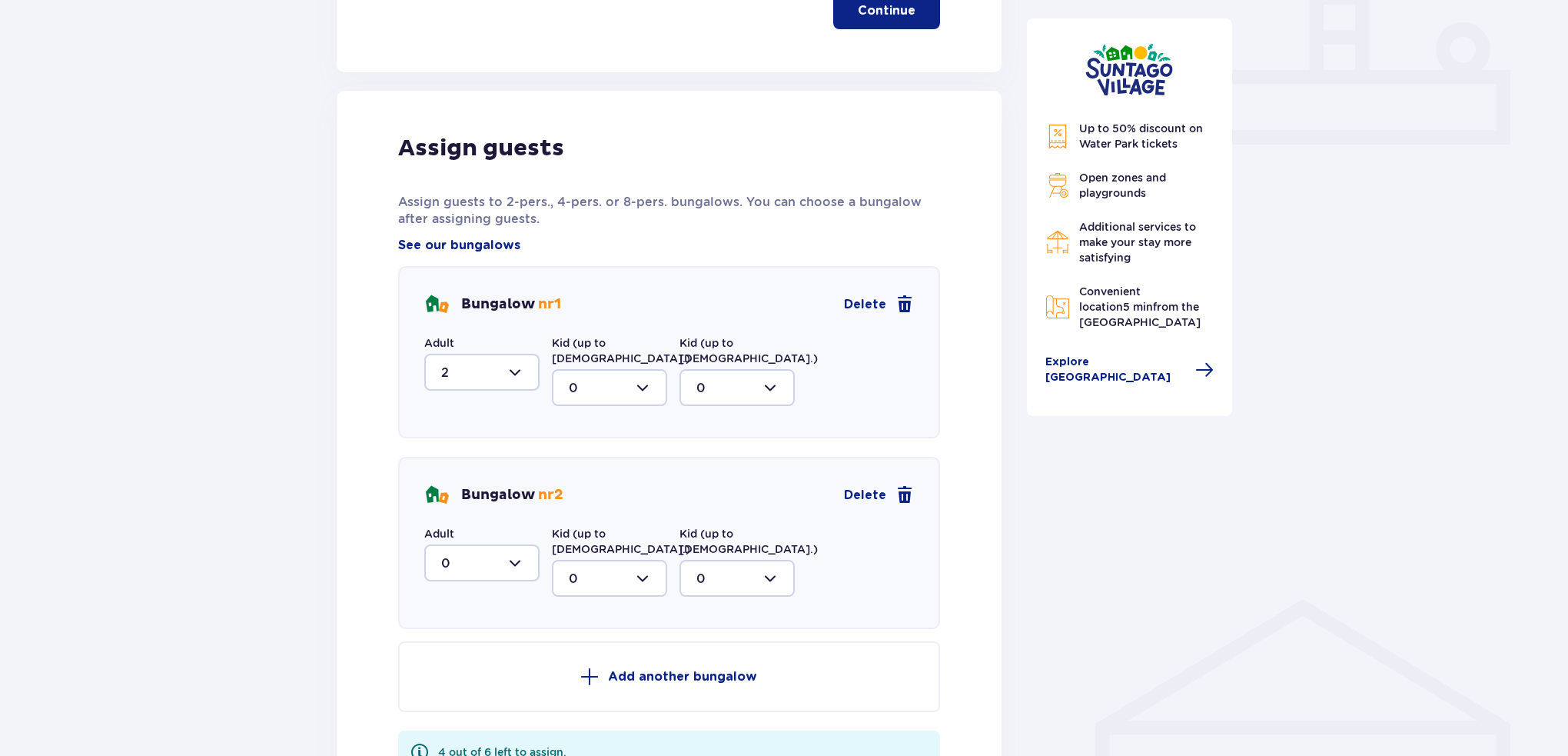
click at [510, 556] on div at bounding box center [482, 563] width 116 height 37
click at [477, 666] on div "2" at bounding box center [482, 674] width 81 height 17
type input "2"
click at [651, 669] on p "Add another bungalow" at bounding box center [683, 677] width 149 height 17
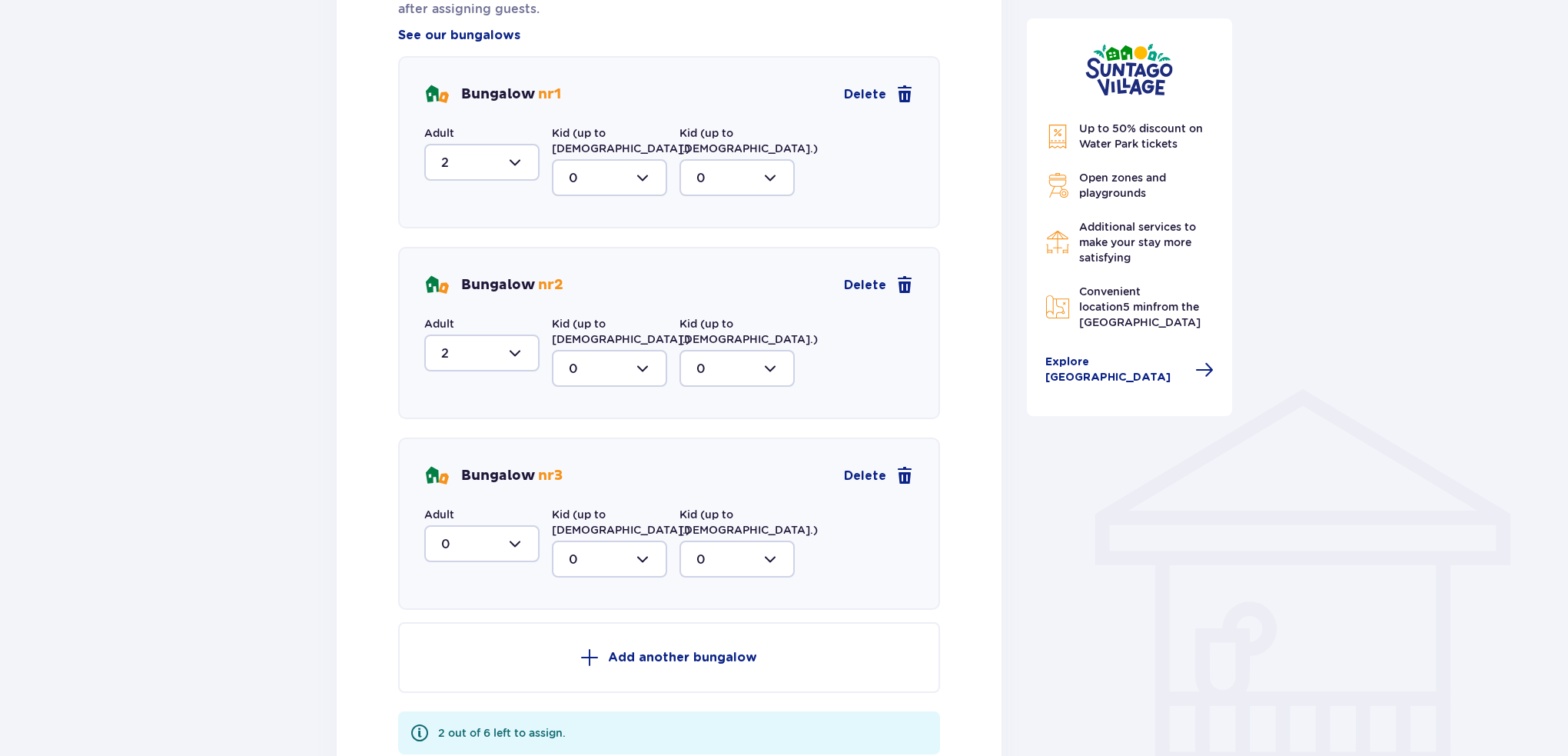
scroll to position [880, 0]
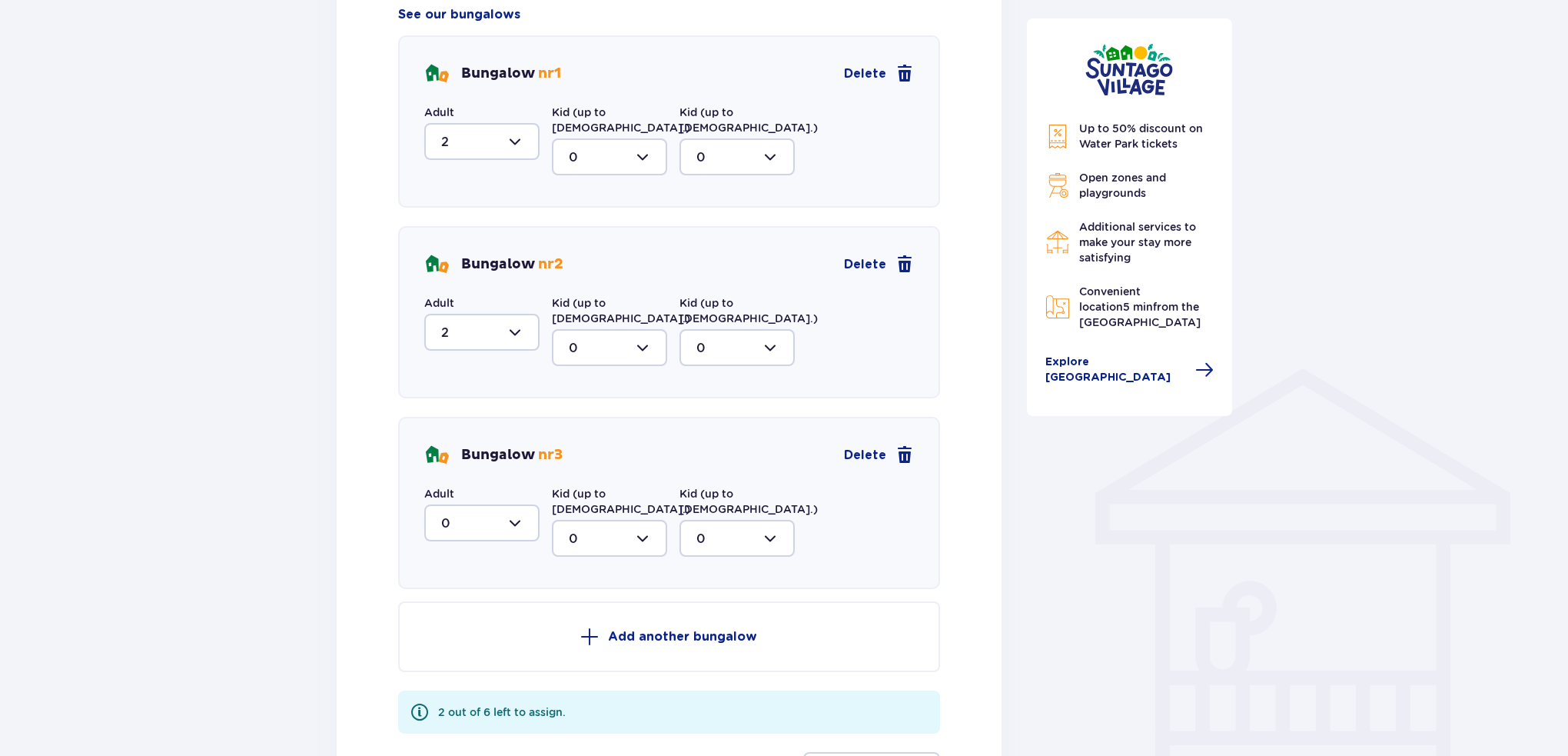
click at [513, 505] on div at bounding box center [482, 523] width 116 height 37
click at [495, 626] on div "2" at bounding box center [482, 634] width 81 height 17
type input "2"
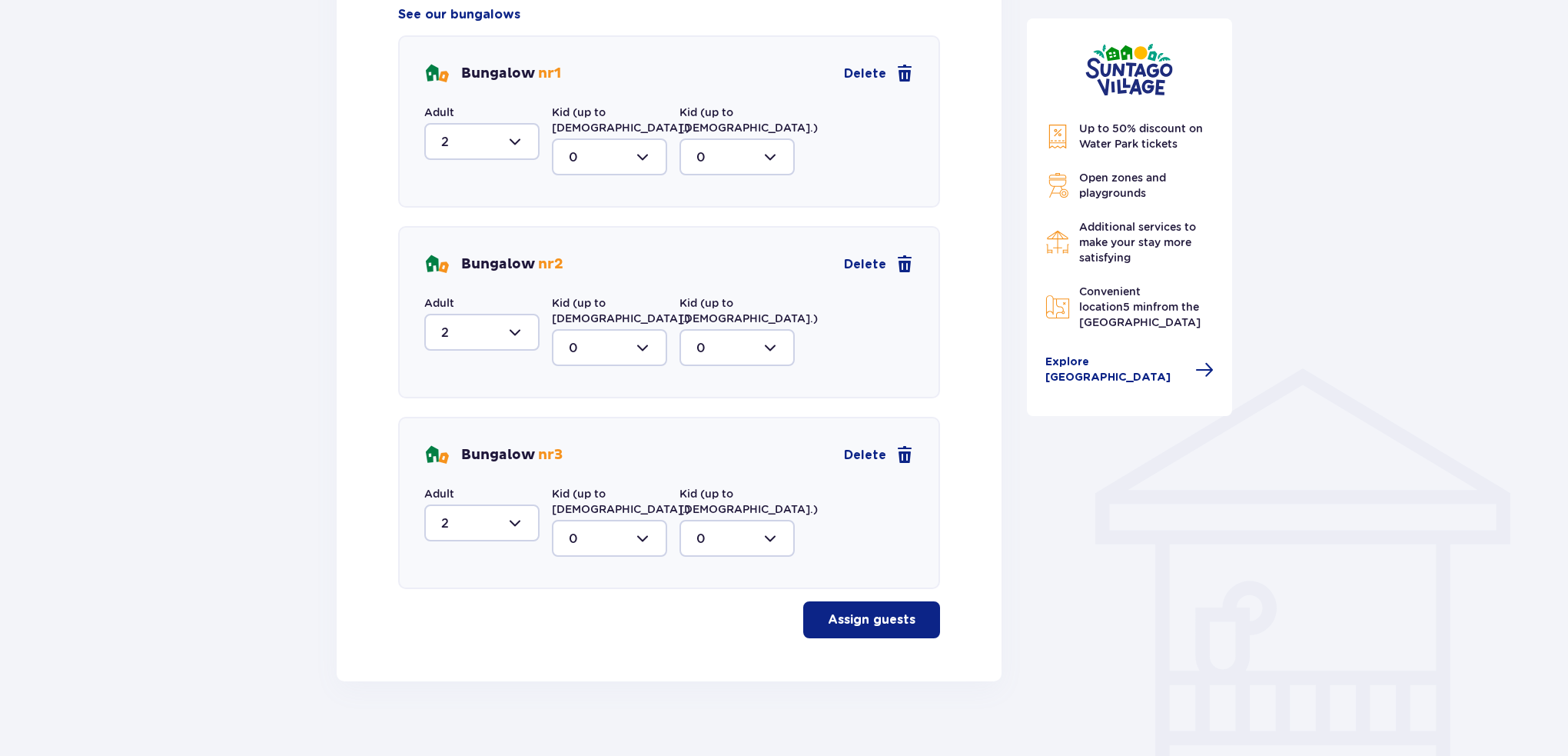
scroll to position [849, 0]
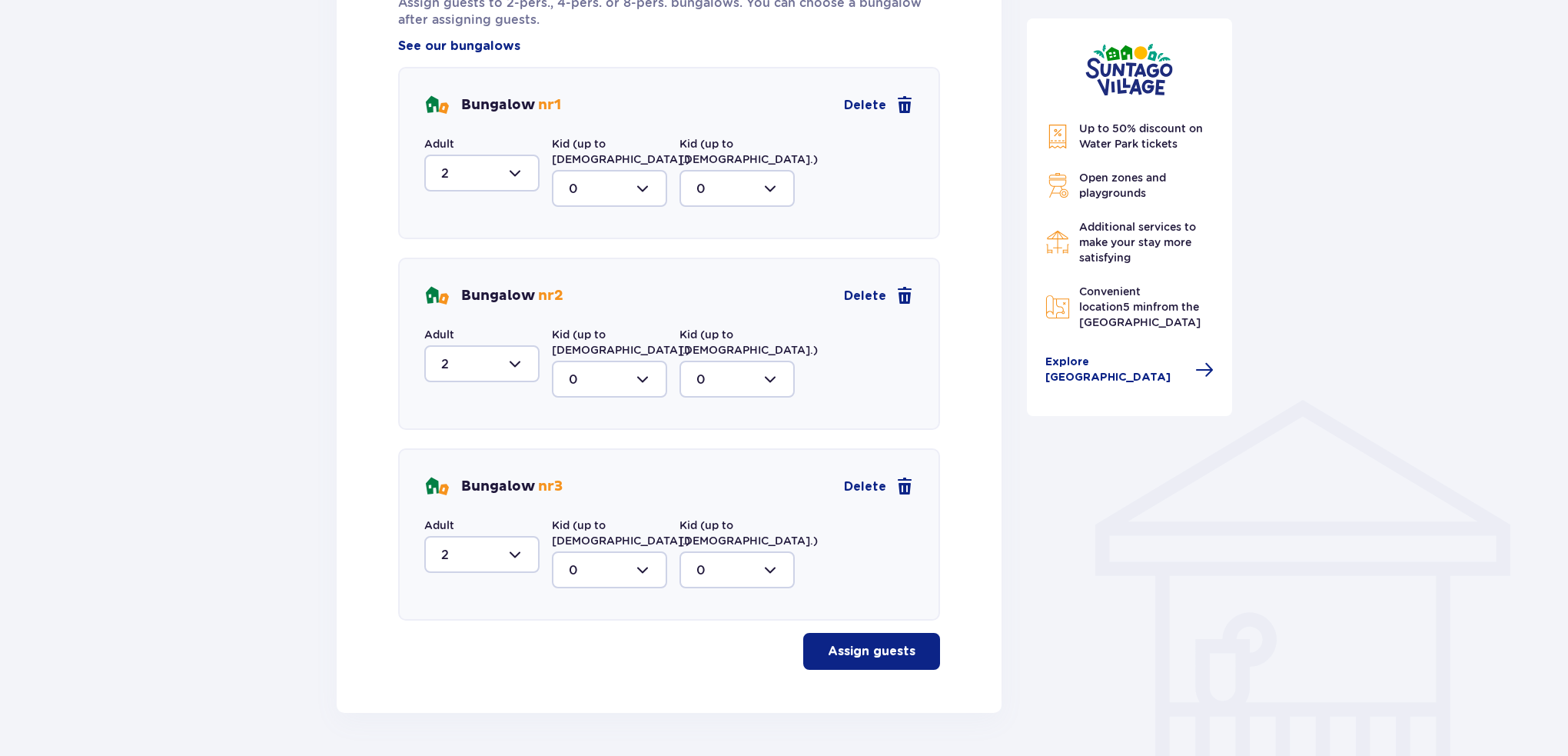
click at [879, 632] on button "Assign guests" at bounding box center [871, 651] width 137 height 37
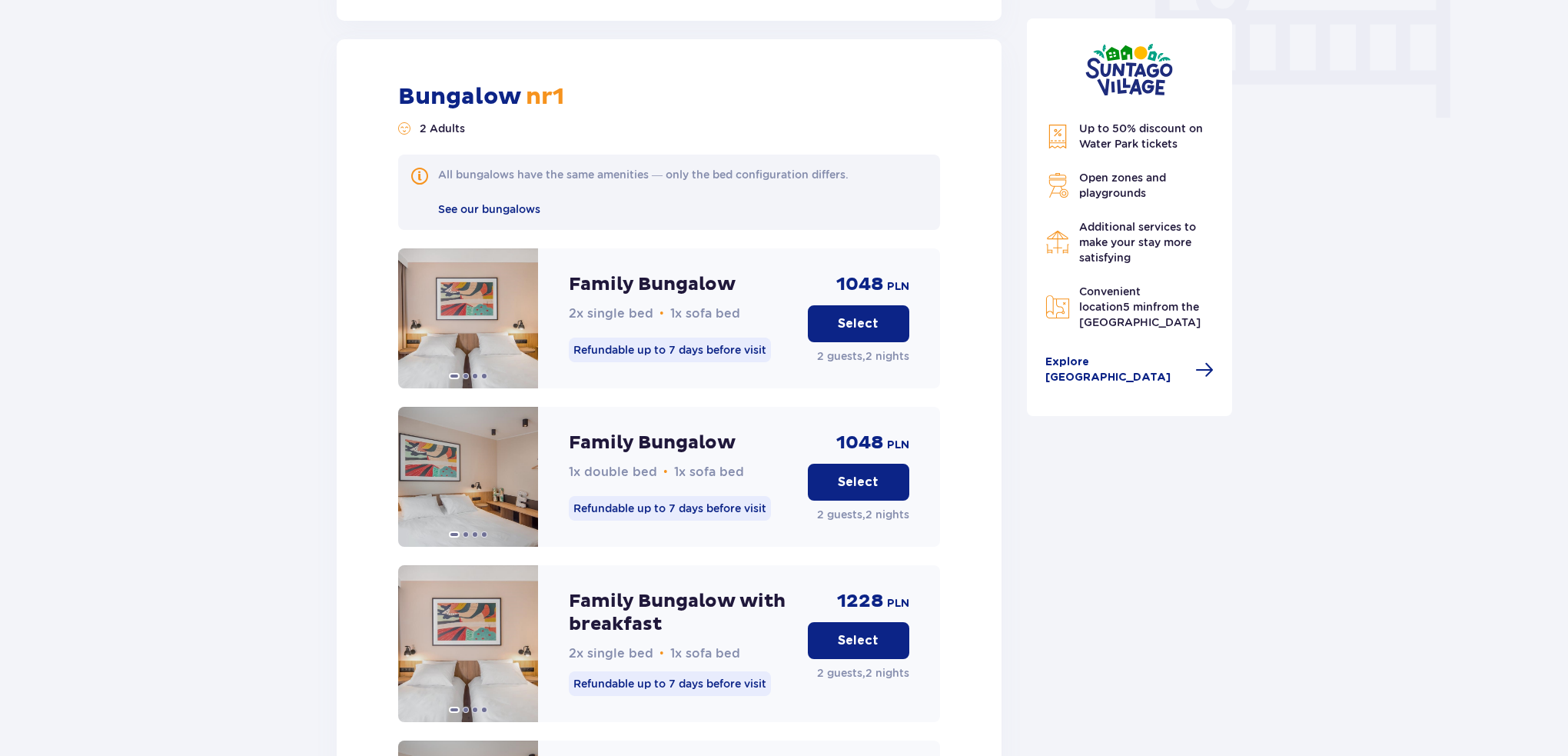
scroll to position [1514, 0]
